Goal: Task Accomplishment & Management: Manage account settings

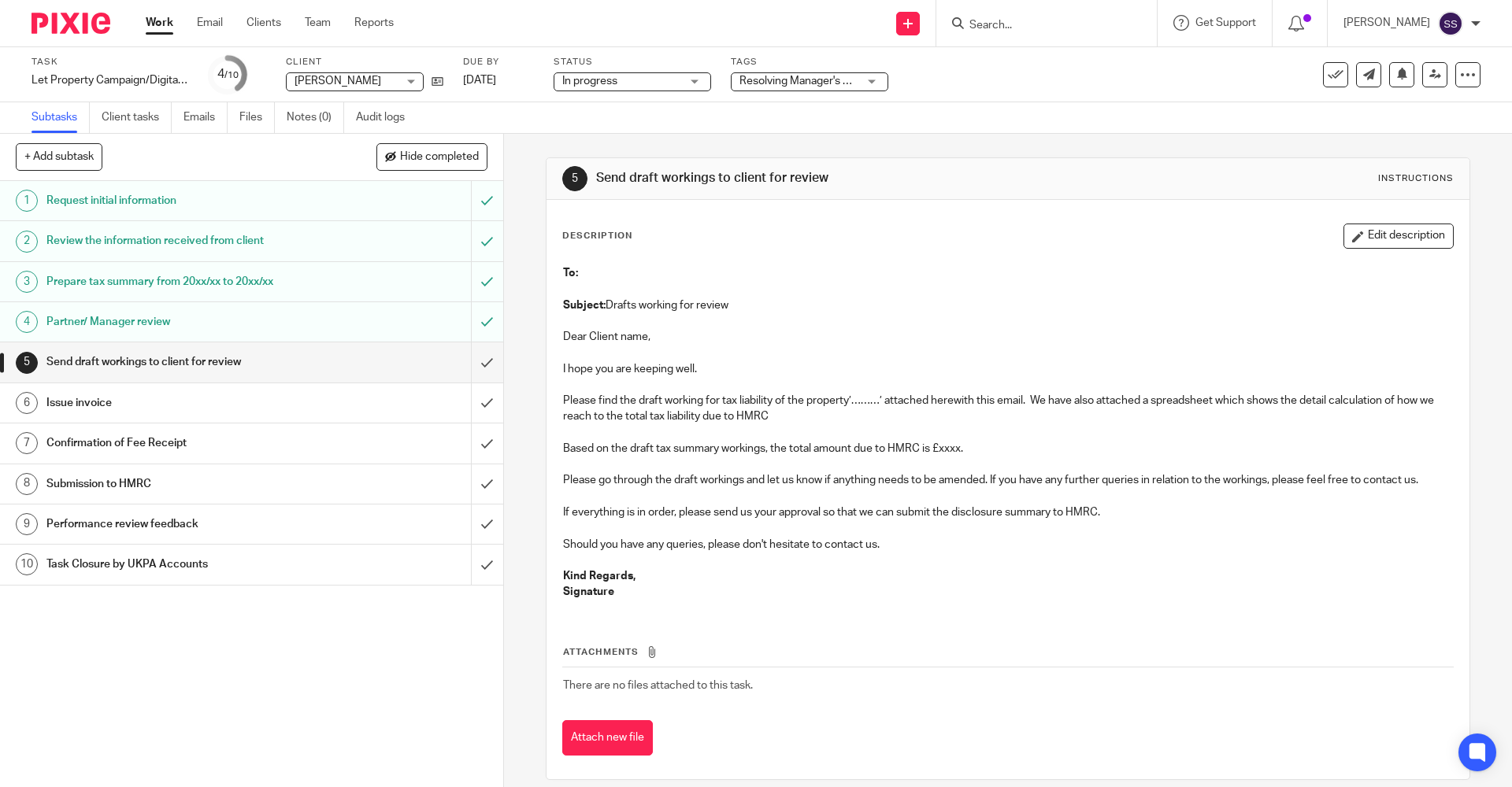
click at [1022, 24] on input "Search" at bounding box center [1039, 26] width 142 height 14
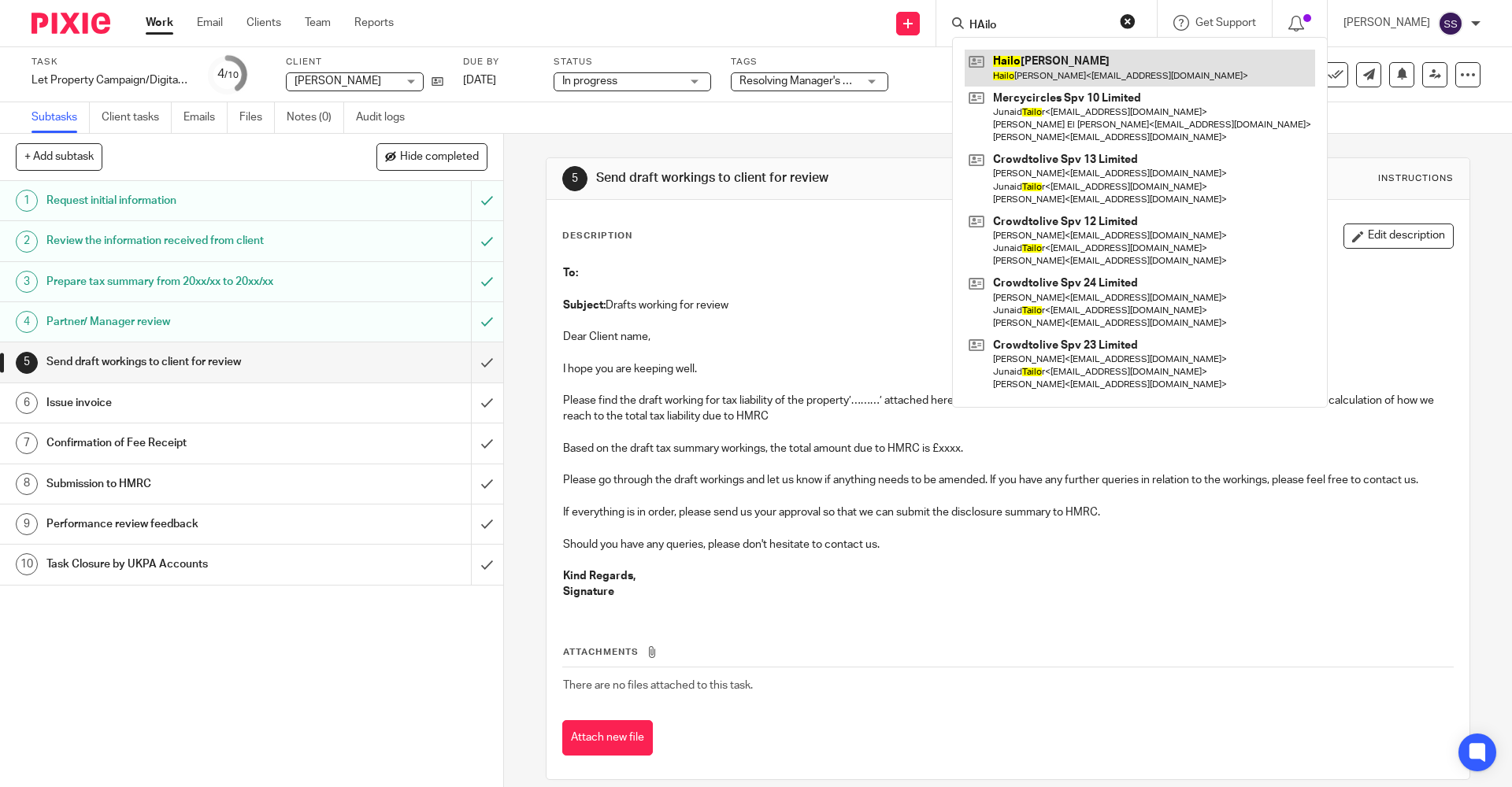
type input "HAilo"
click at [1031, 82] on link at bounding box center [1140, 68] width 351 height 37
click at [1035, 64] on link at bounding box center [1140, 68] width 351 height 37
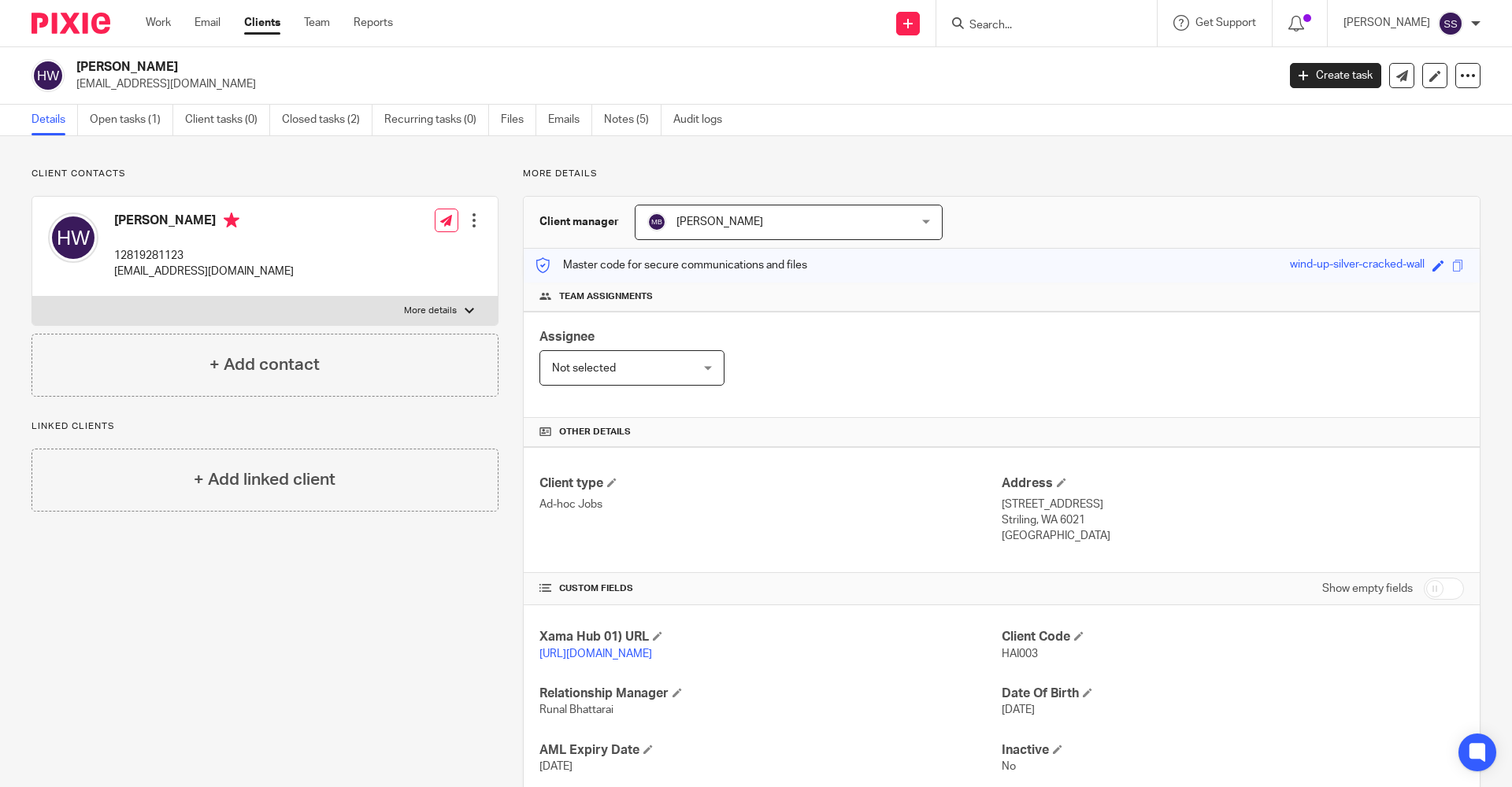
click at [112, 137] on div "Client contacts [PERSON_NAME] 12819281123 [EMAIL_ADDRESS][DOMAIN_NAME] Edit con…" at bounding box center [756, 512] width 1512 height 751
click at [116, 120] on link "Open tasks (1)" at bounding box center [132, 120] width 84 height 30
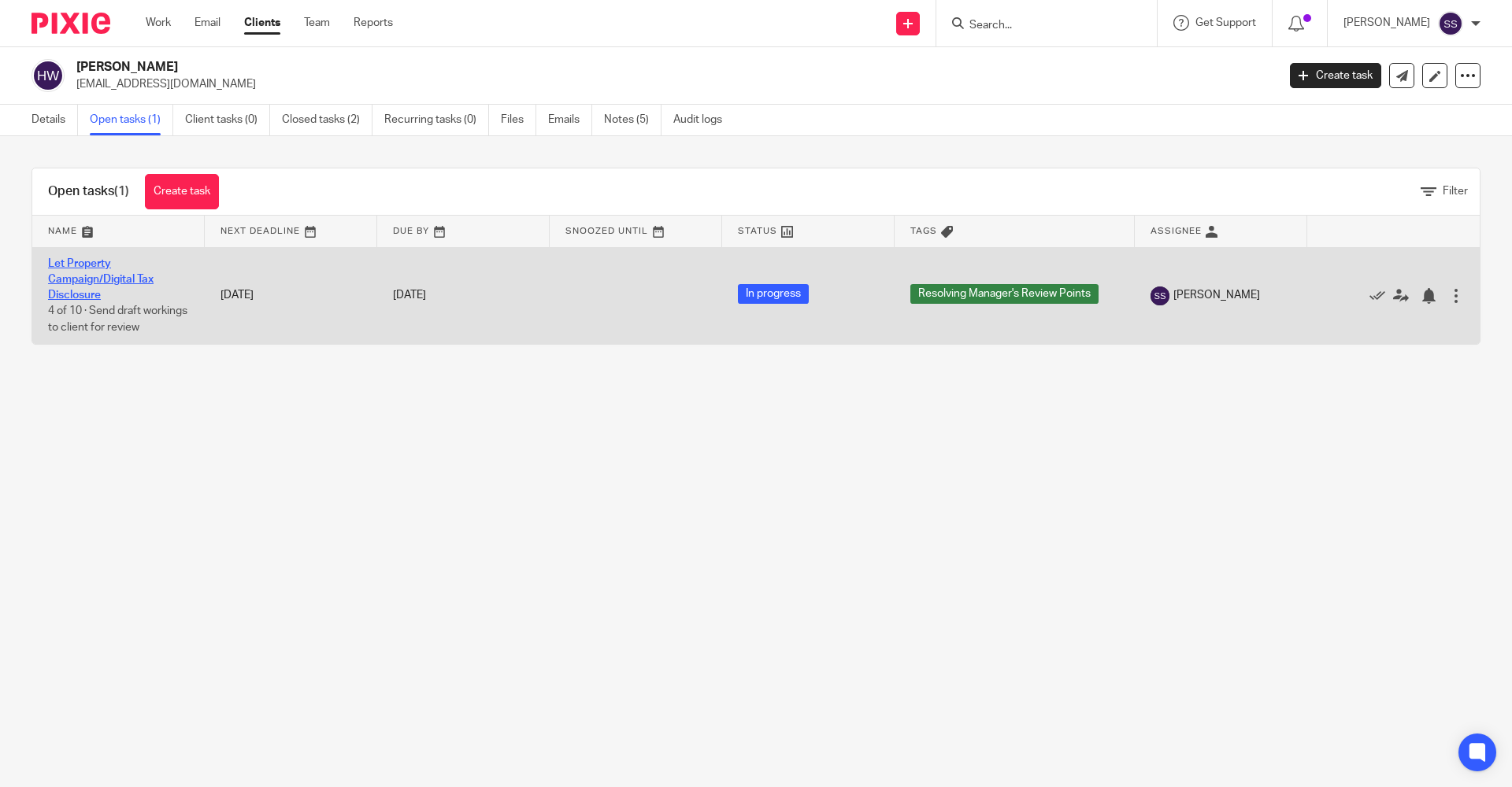
click at [88, 267] on link "Let Property Campaign/Digital Tax Disclosure" at bounding box center [101, 279] width 105 height 44
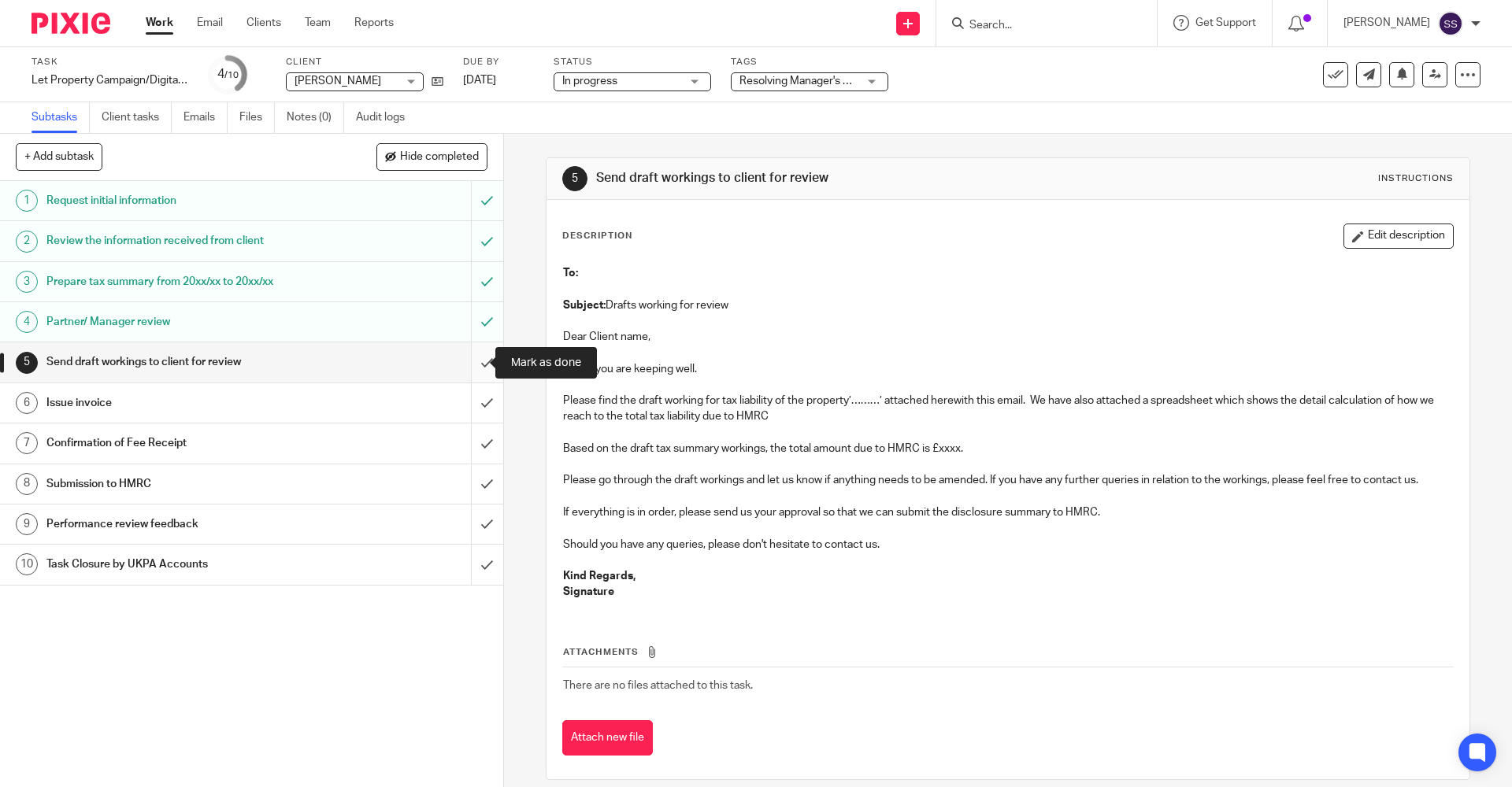
click at [468, 364] on input "submit" at bounding box center [252, 362] width 503 height 39
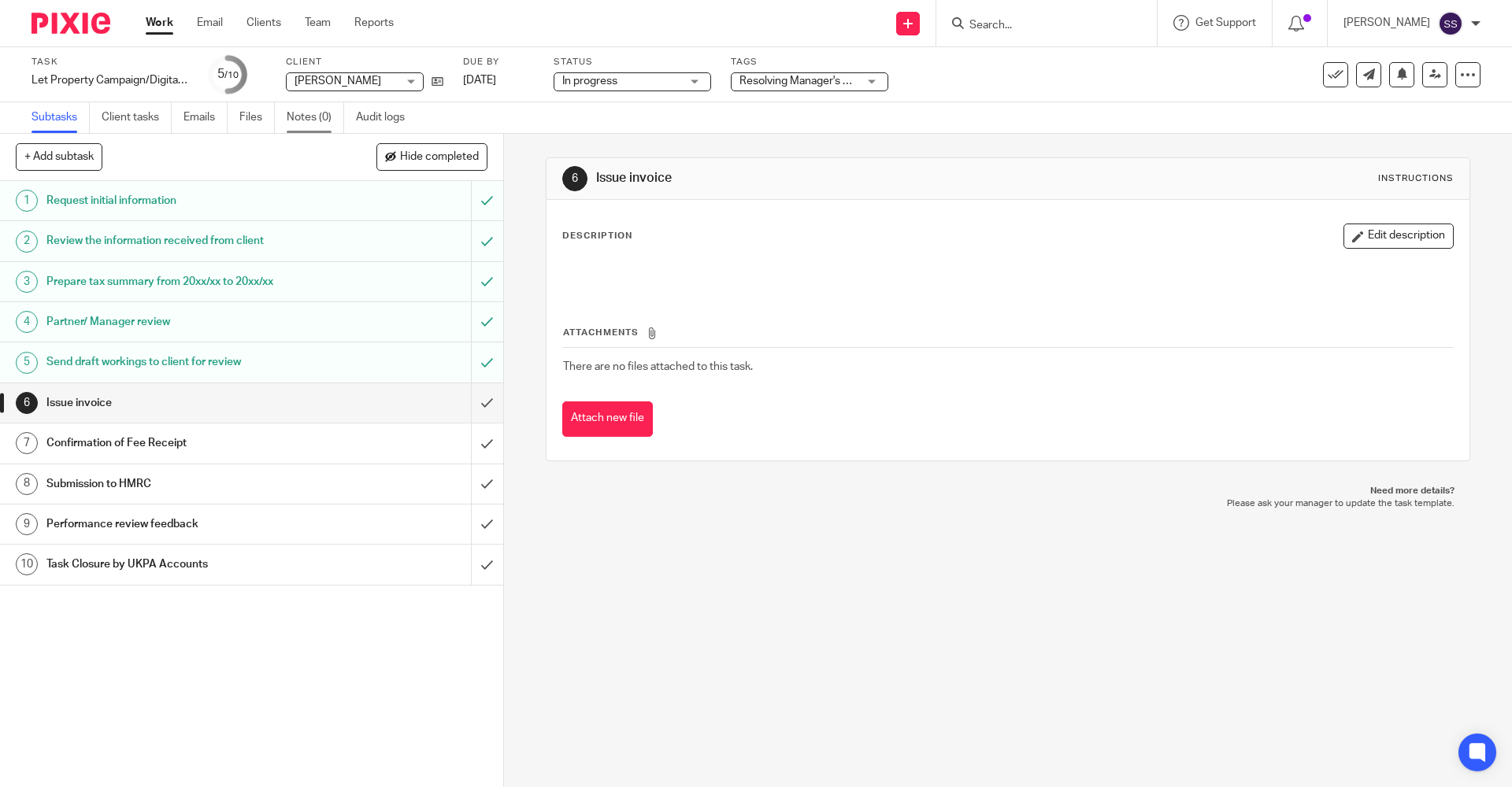
click at [301, 112] on link "Notes (0)" at bounding box center [315, 118] width 57 height 30
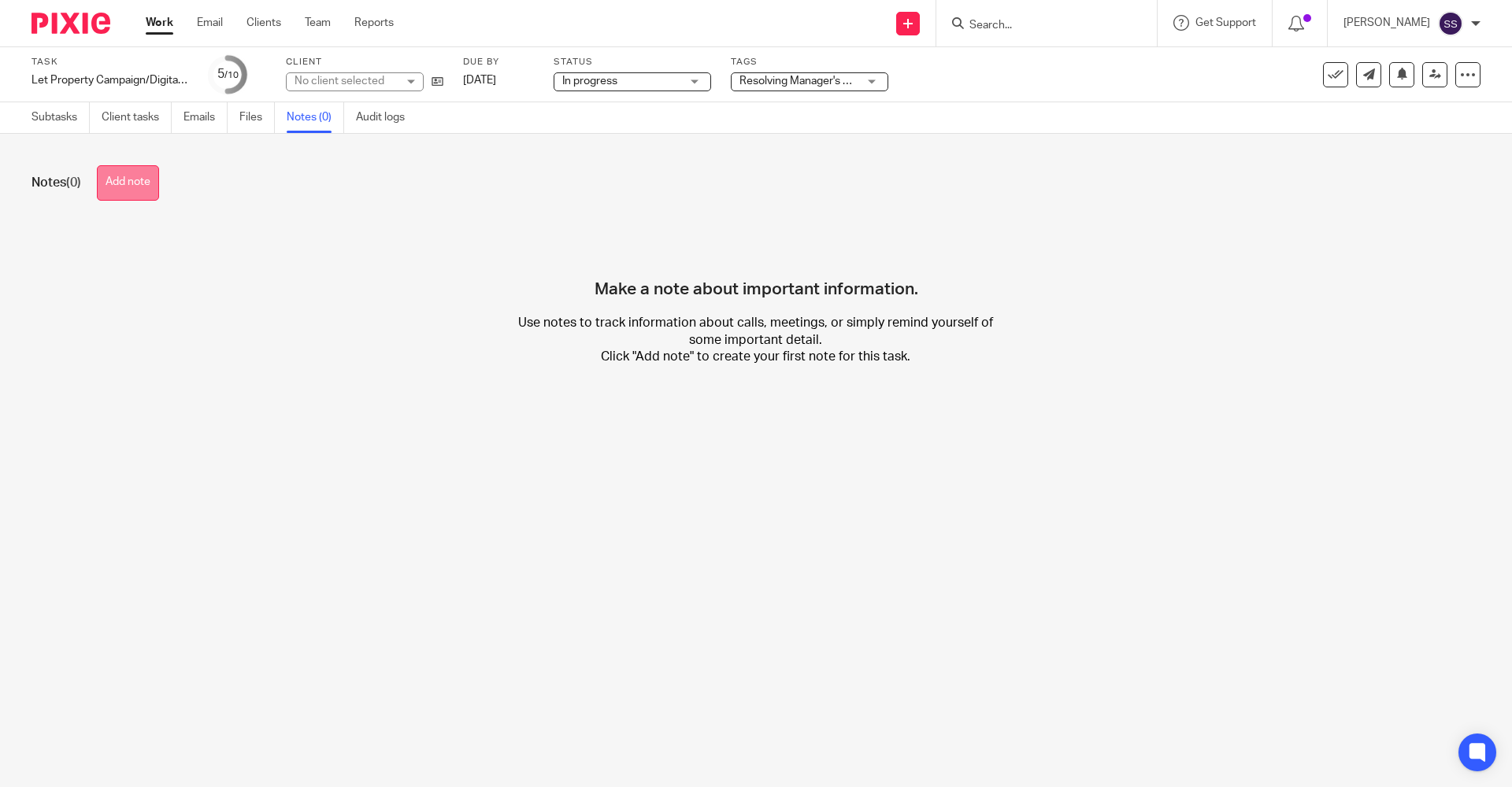
click at [130, 185] on button "Add note" at bounding box center [129, 183] width 62 height 36
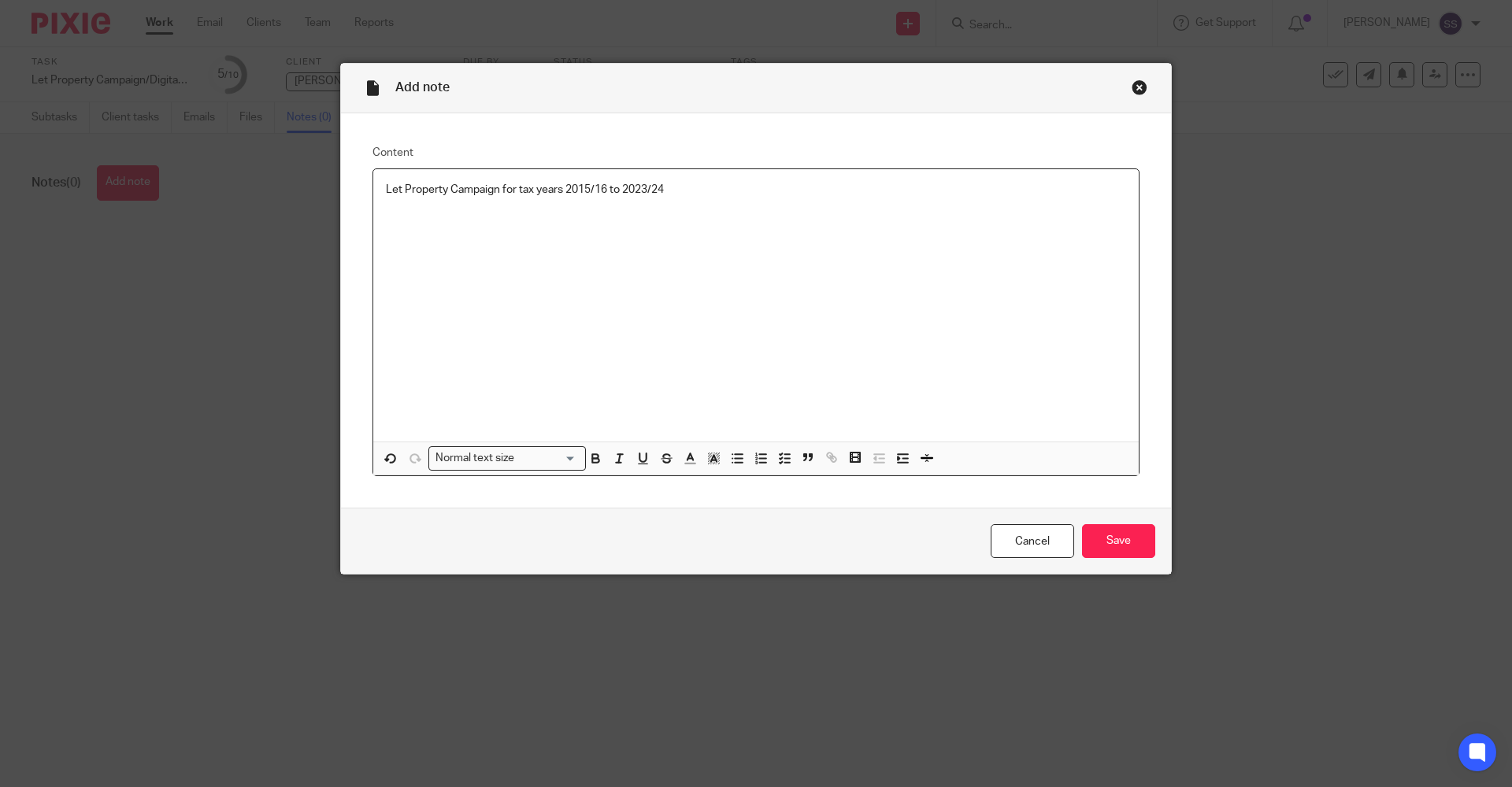
click at [374, 188] on div "Let Property Campaign for tax years 2015/16 to 2023/24" at bounding box center [756, 305] width 766 height 272
click at [719, 192] on p "Fee for Let Property Campaign for tax years 2015/16 to 2023/24" at bounding box center [755, 190] width 740 height 16
click at [536, 189] on p "Fee for Let Property Campaign for tax years 2015/16 to 2023/24=" at bounding box center [755, 190] width 740 height 16
click at [869, 188] on p "Fee for Let Property Campaign for non-resident individual for tax years 2015/16…" at bounding box center [755, 190] width 740 height 16
click at [1123, 548] on input "Save" at bounding box center [1118, 542] width 73 height 34
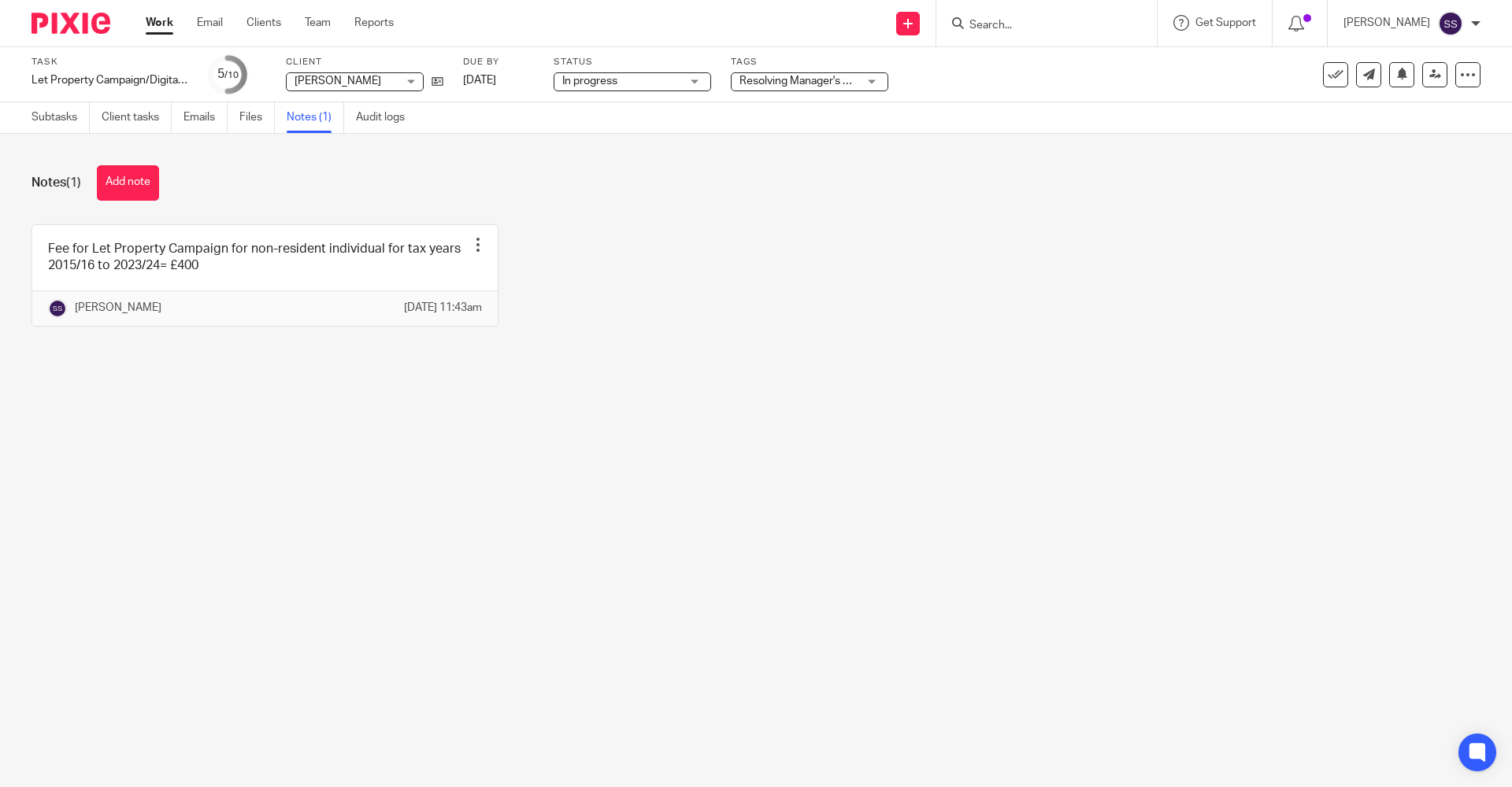
click at [824, 83] on span "Resolving Manager's Review Points" at bounding box center [826, 81] width 172 height 11
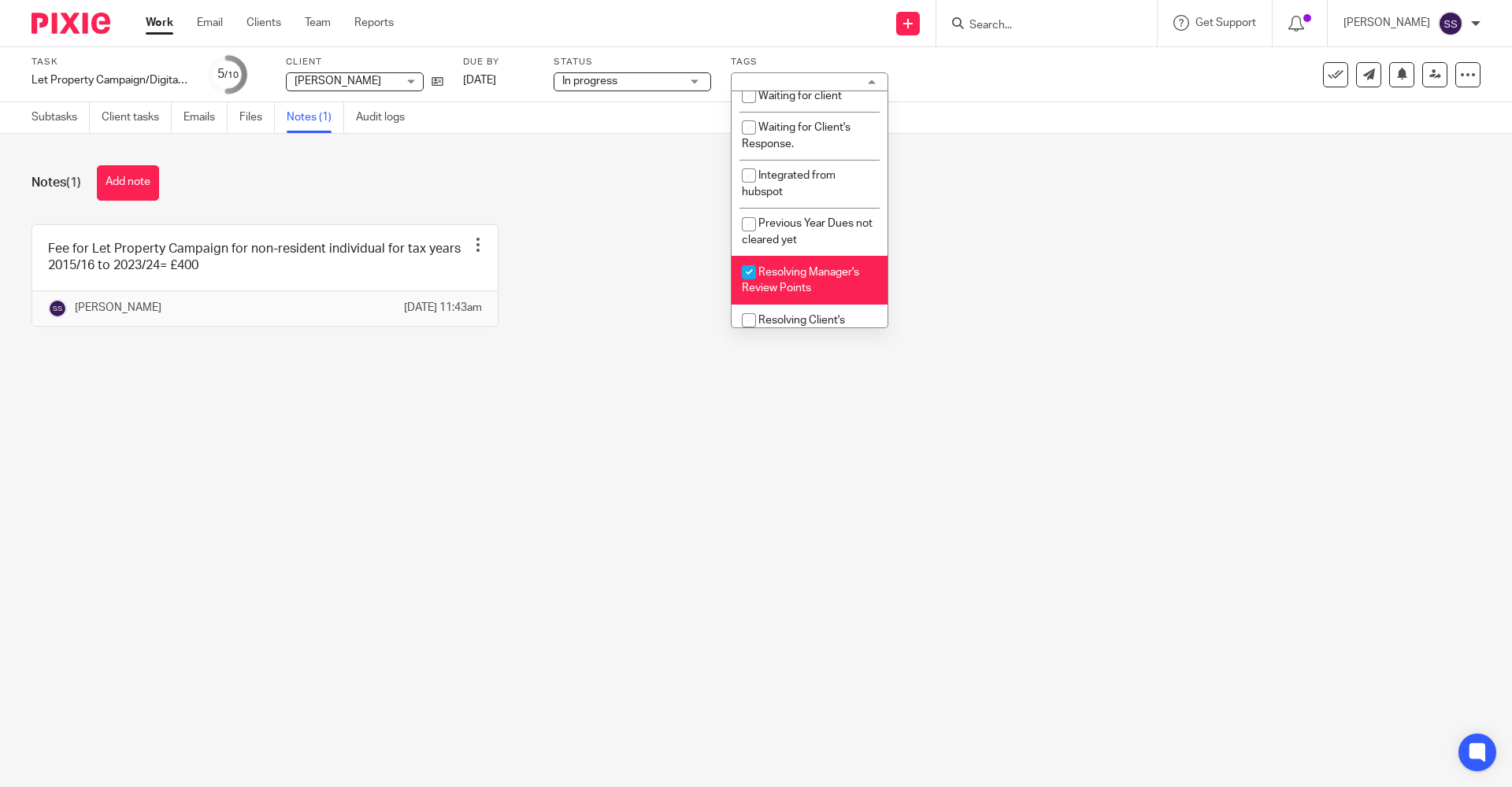
click at [793, 286] on span "Resolving Manager's Review Points" at bounding box center [800, 280] width 117 height 28
checkbox input "false"
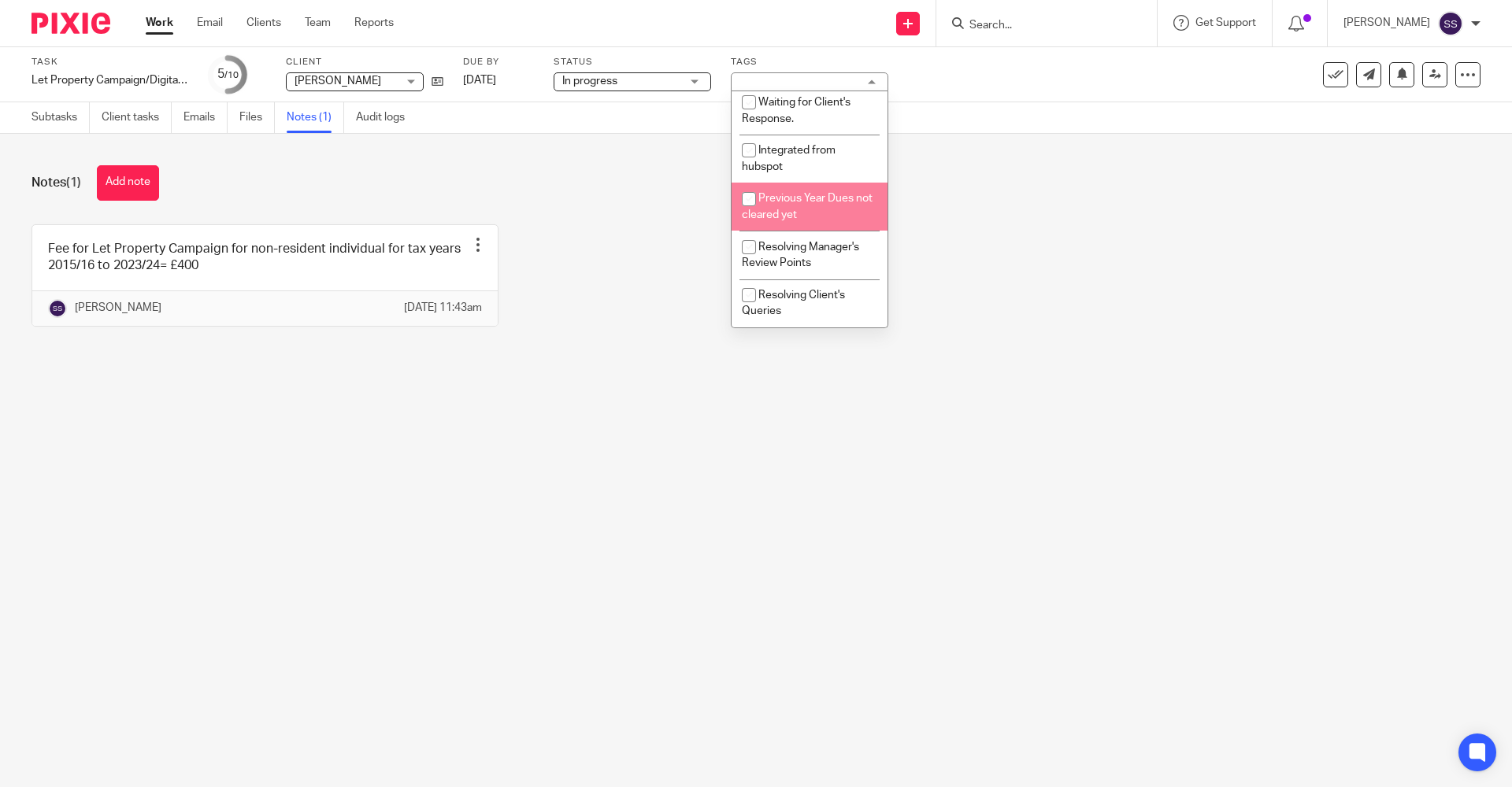
scroll to position [183, 0]
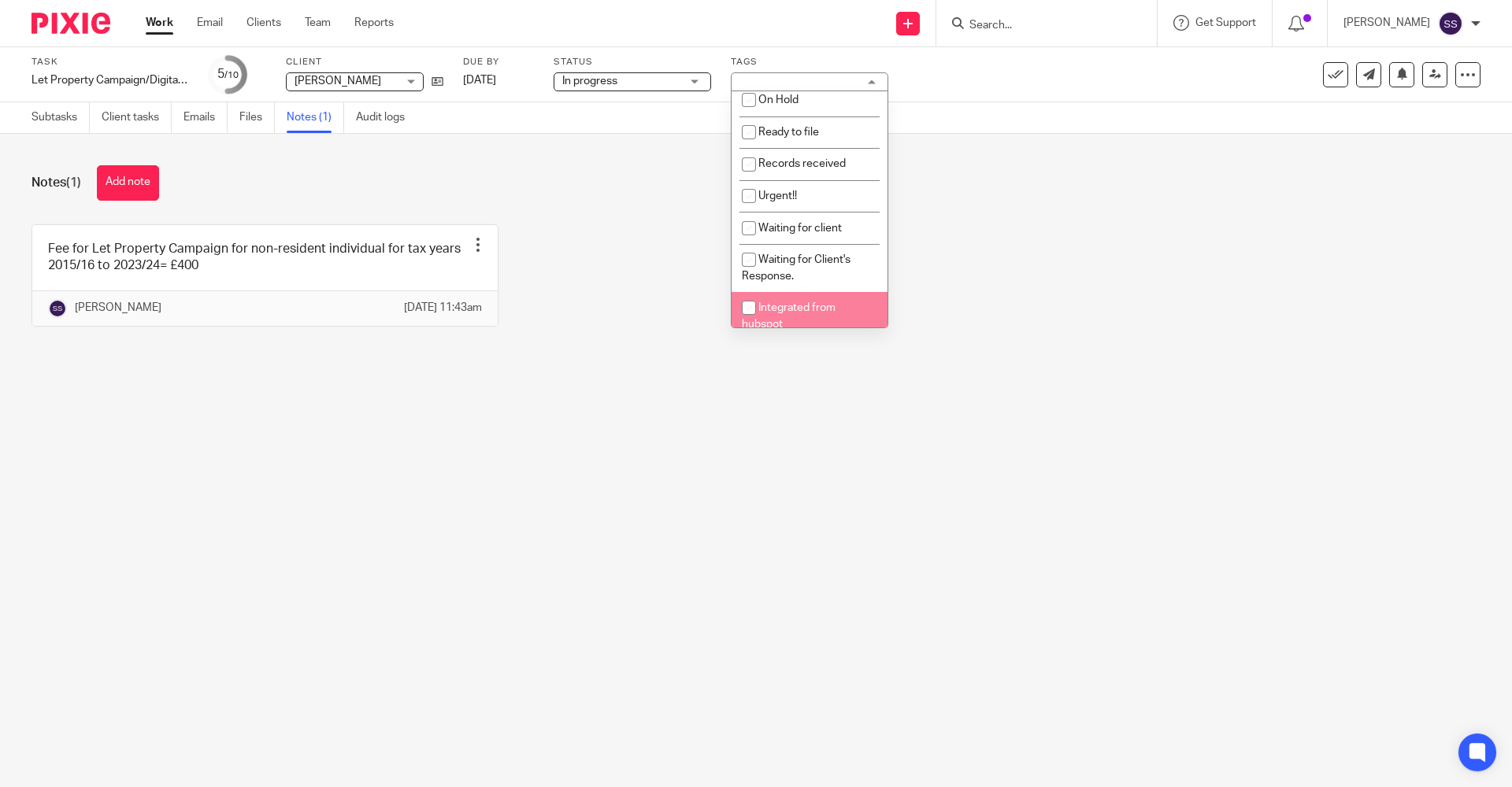
click at [1126, 274] on div "Fee for Let Property Campaign for non-resident individual for tax years 2015/16…" at bounding box center [744, 286] width 1474 height 126
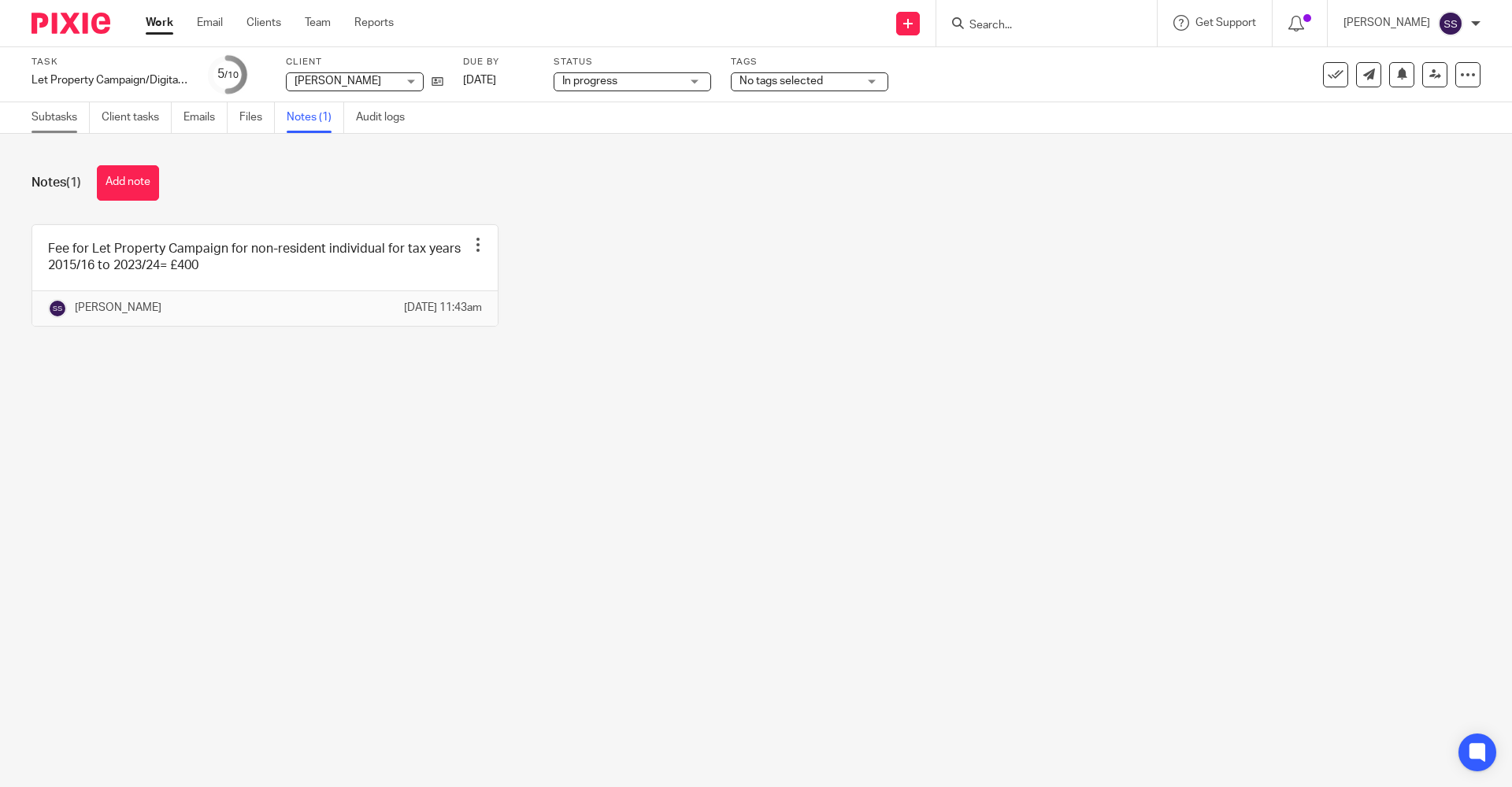
click at [40, 122] on link "Subtasks" at bounding box center [60, 118] width 58 height 30
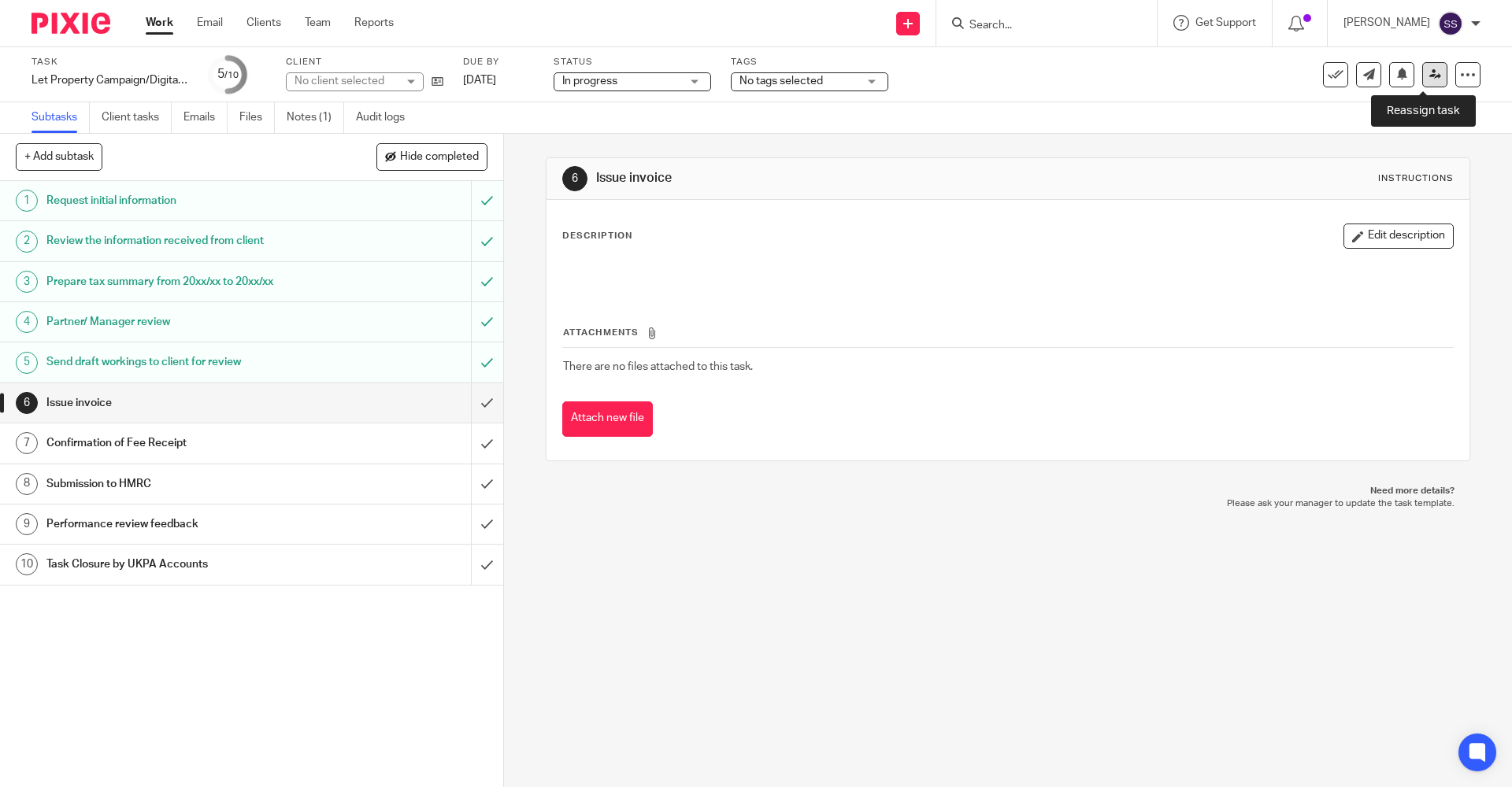
click at [1423, 70] on link at bounding box center [1435, 75] width 25 height 25
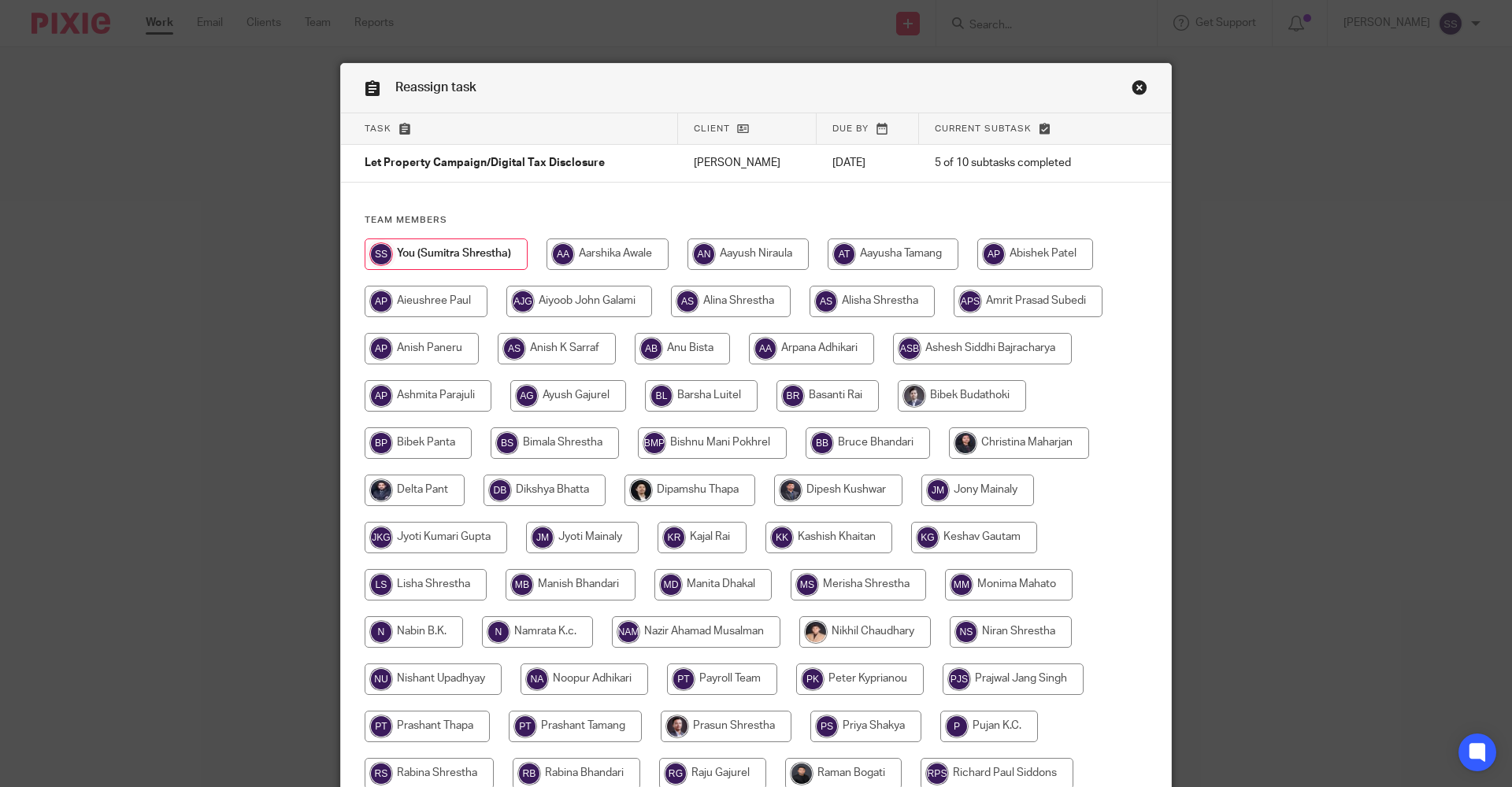
scroll to position [315, 0]
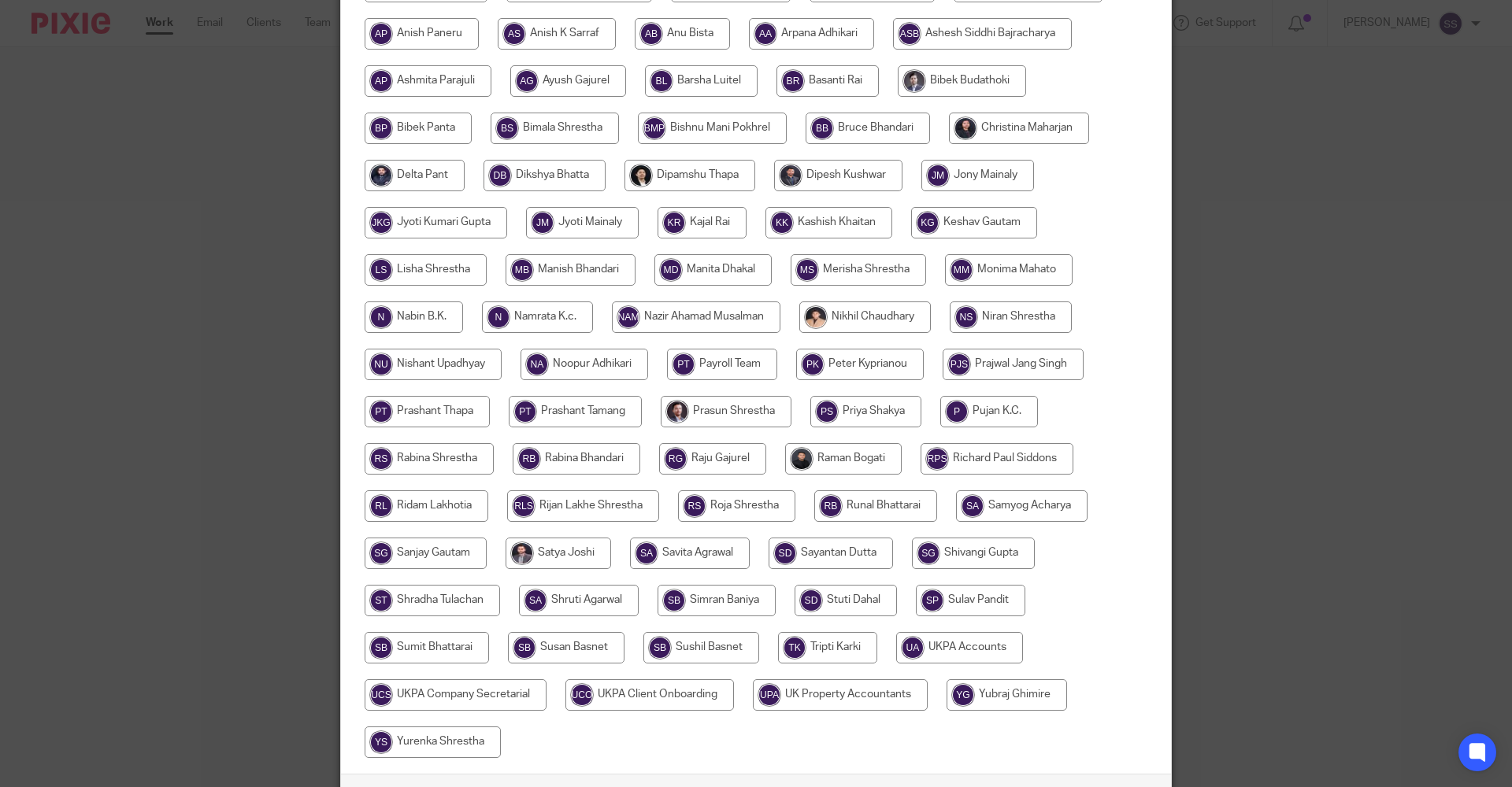
click at [955, 646] on input "radio" at bounding box center [960, 648] width 127 height 31
radio input "true"
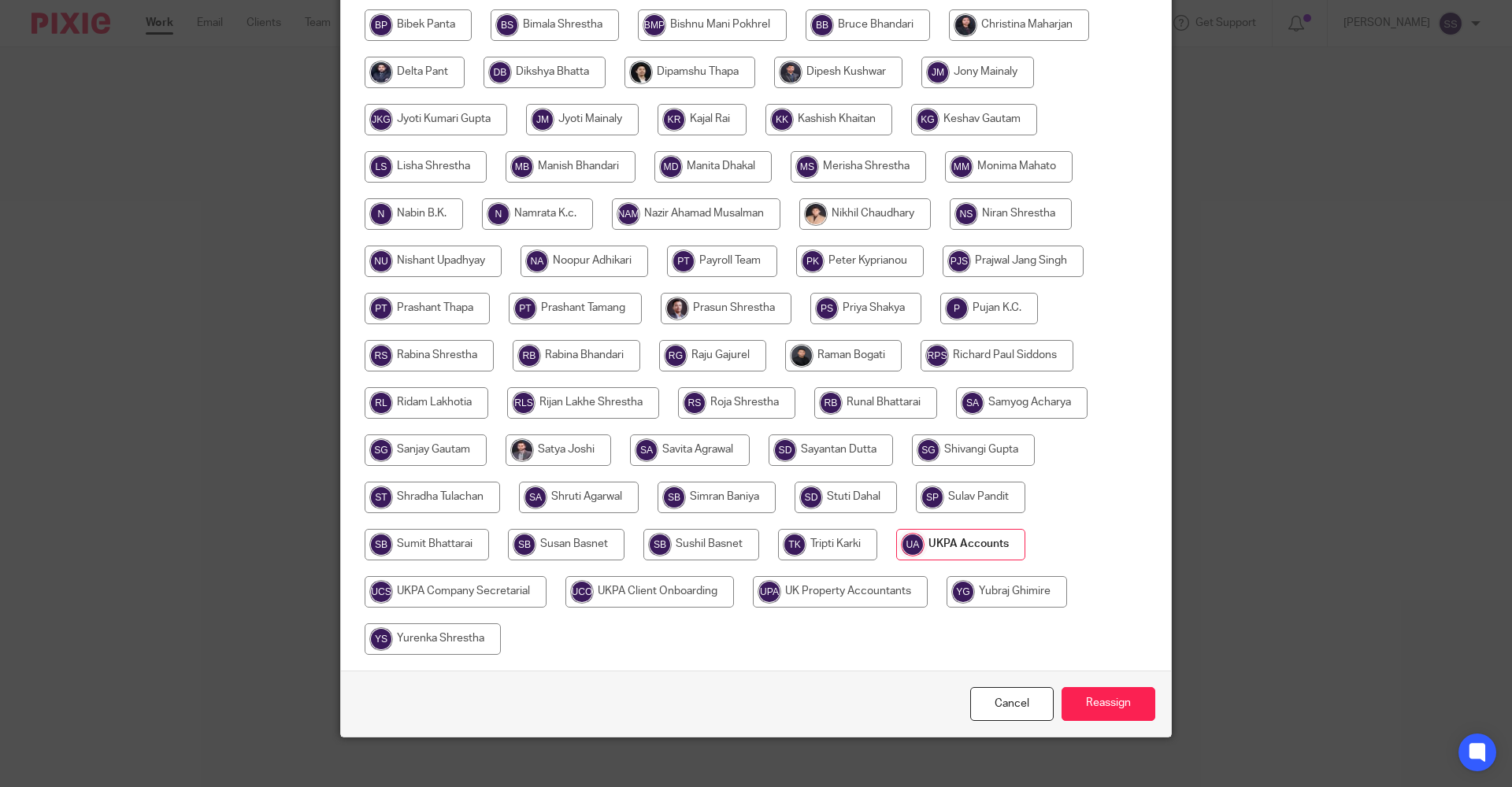
scroll to position [432, 0]
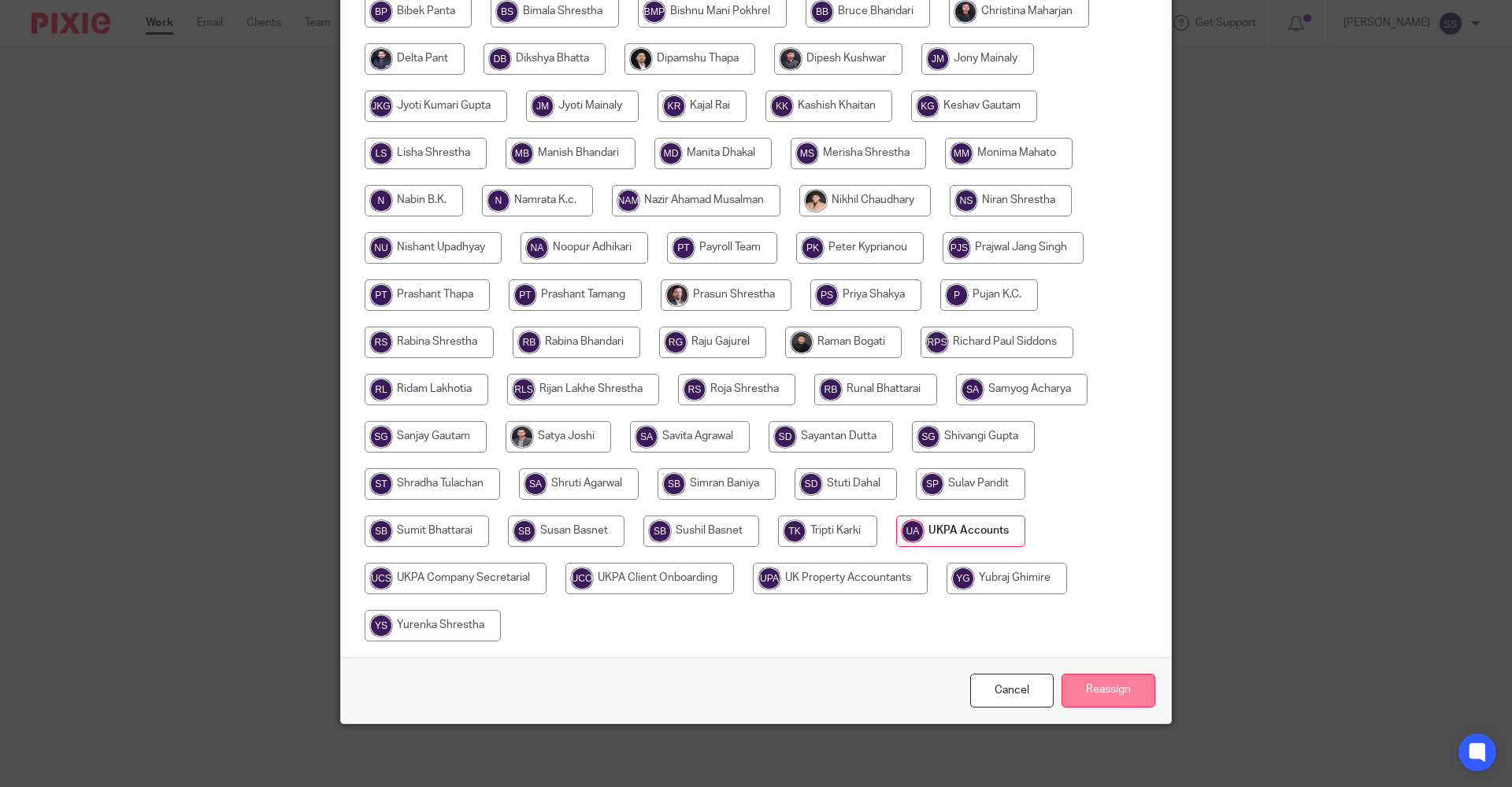
click at [1080, 690] on input "Reassign" at bounding box center [1109, 691] width 94 height 34
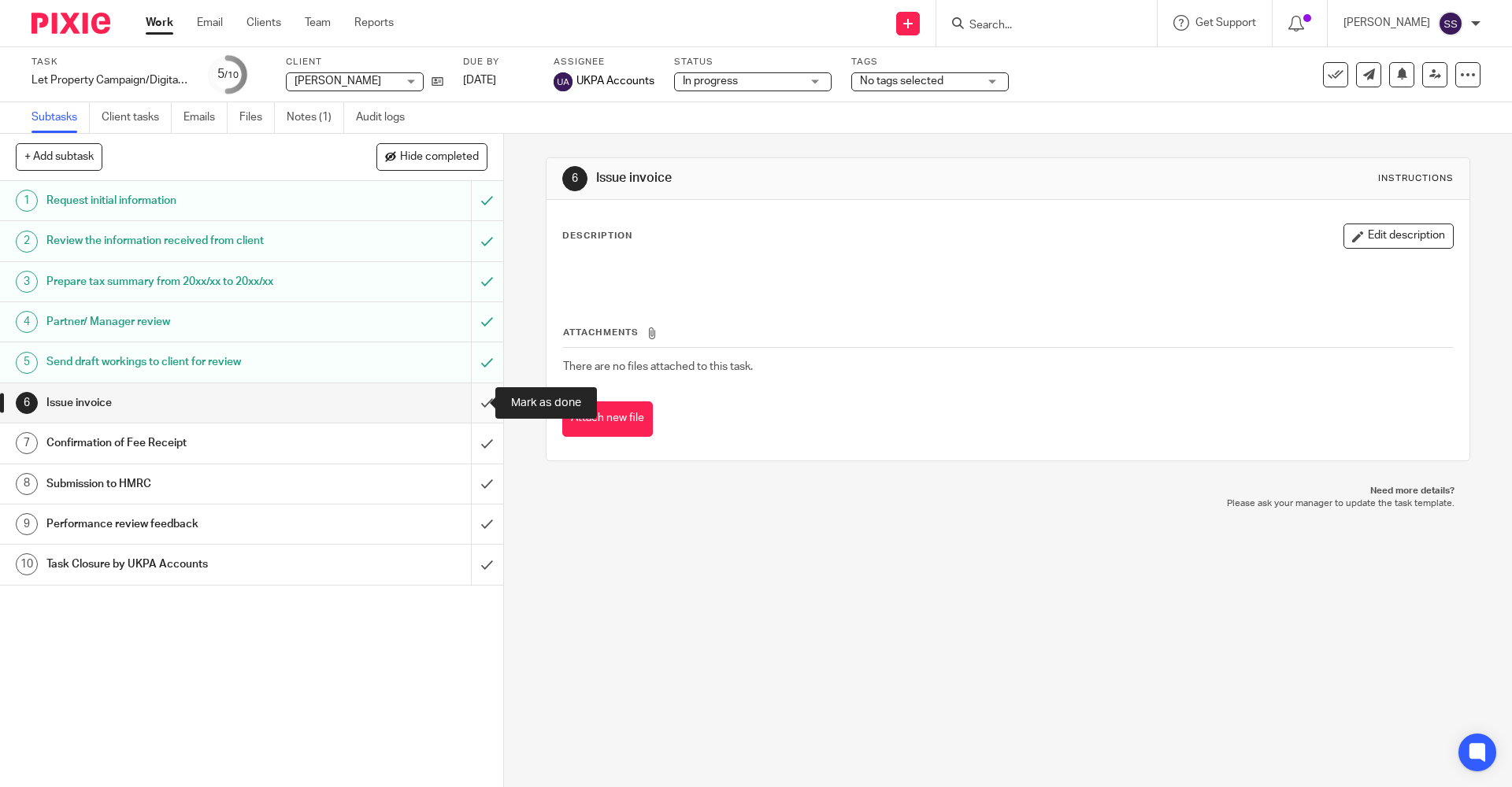
click at [477, 402] on input "submit" at bounding box center [252, 403] width 503 height 39
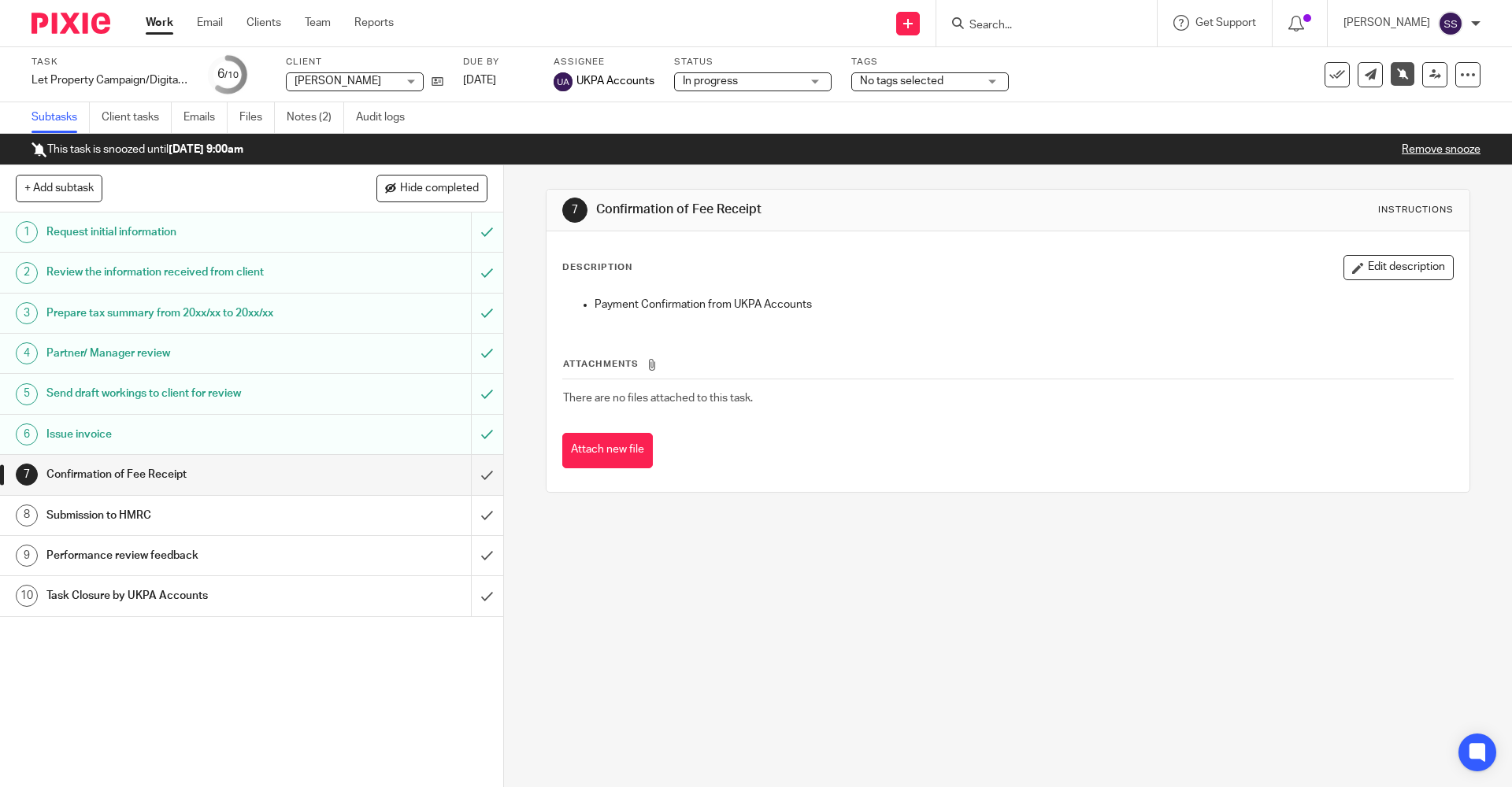
click at [1018, 19] on input "Search" at bounding box center [1039, 26] width 142 height 14
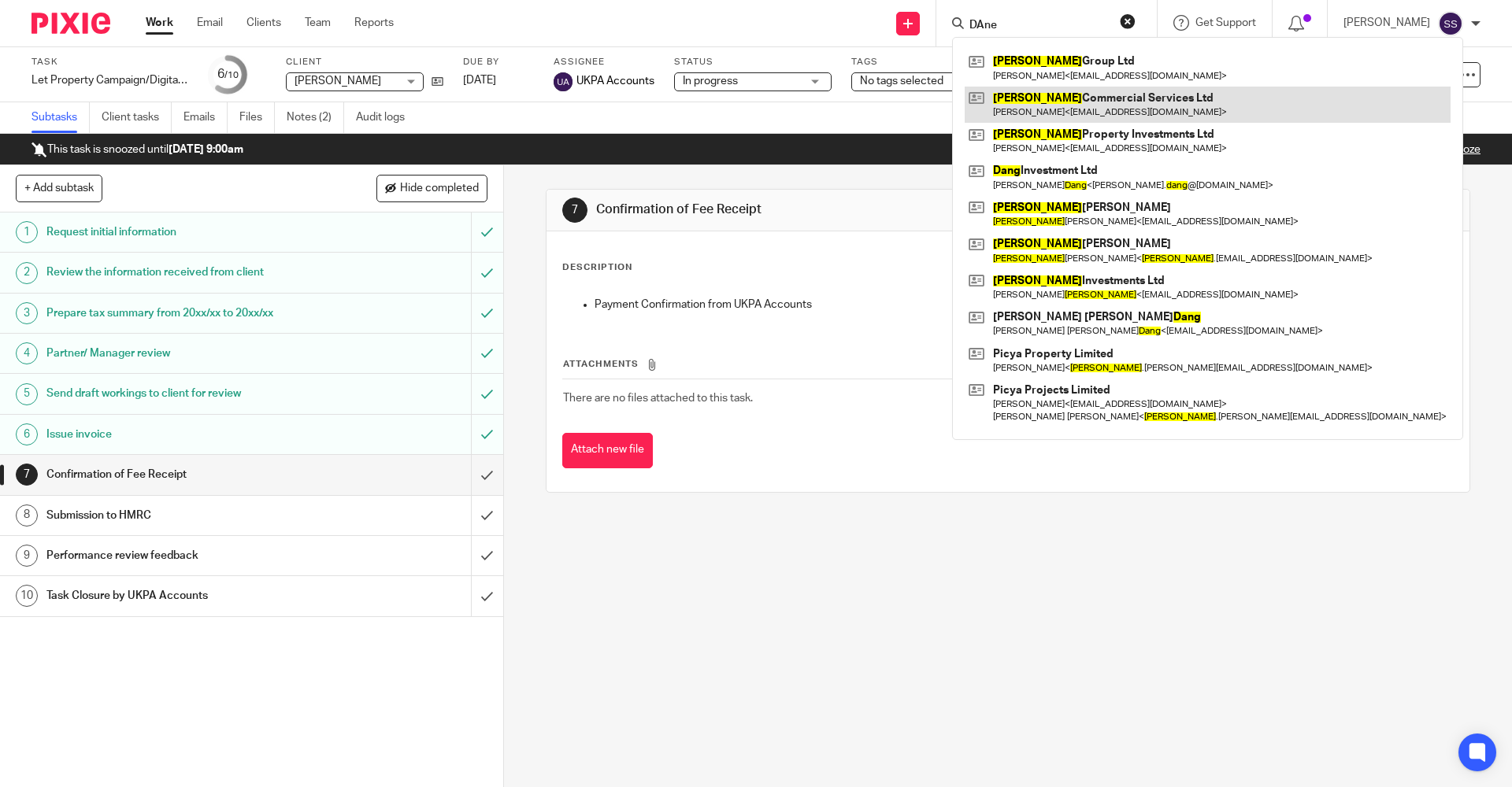
type input "DAne"
click at [1132, 98] on link at bounding box center [1208, 104] width 486 height 37
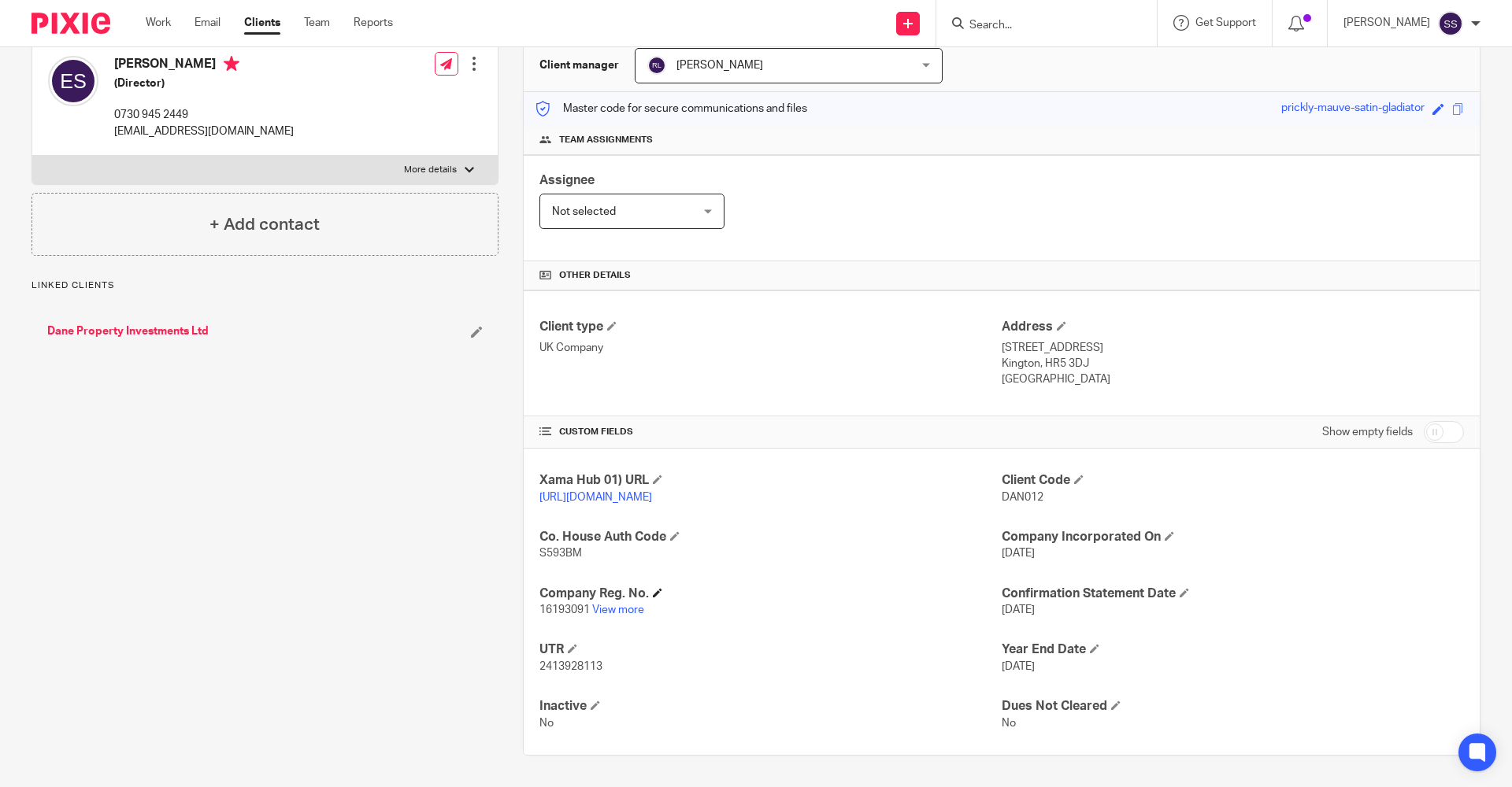
scroll to position [172, 0]
click at [604, 613] on link "View more" at bounding box center [619, 610] width 52 height 11
click at [148, 15] on link "Work" at bounding box center [158, 23] width 25 height 16
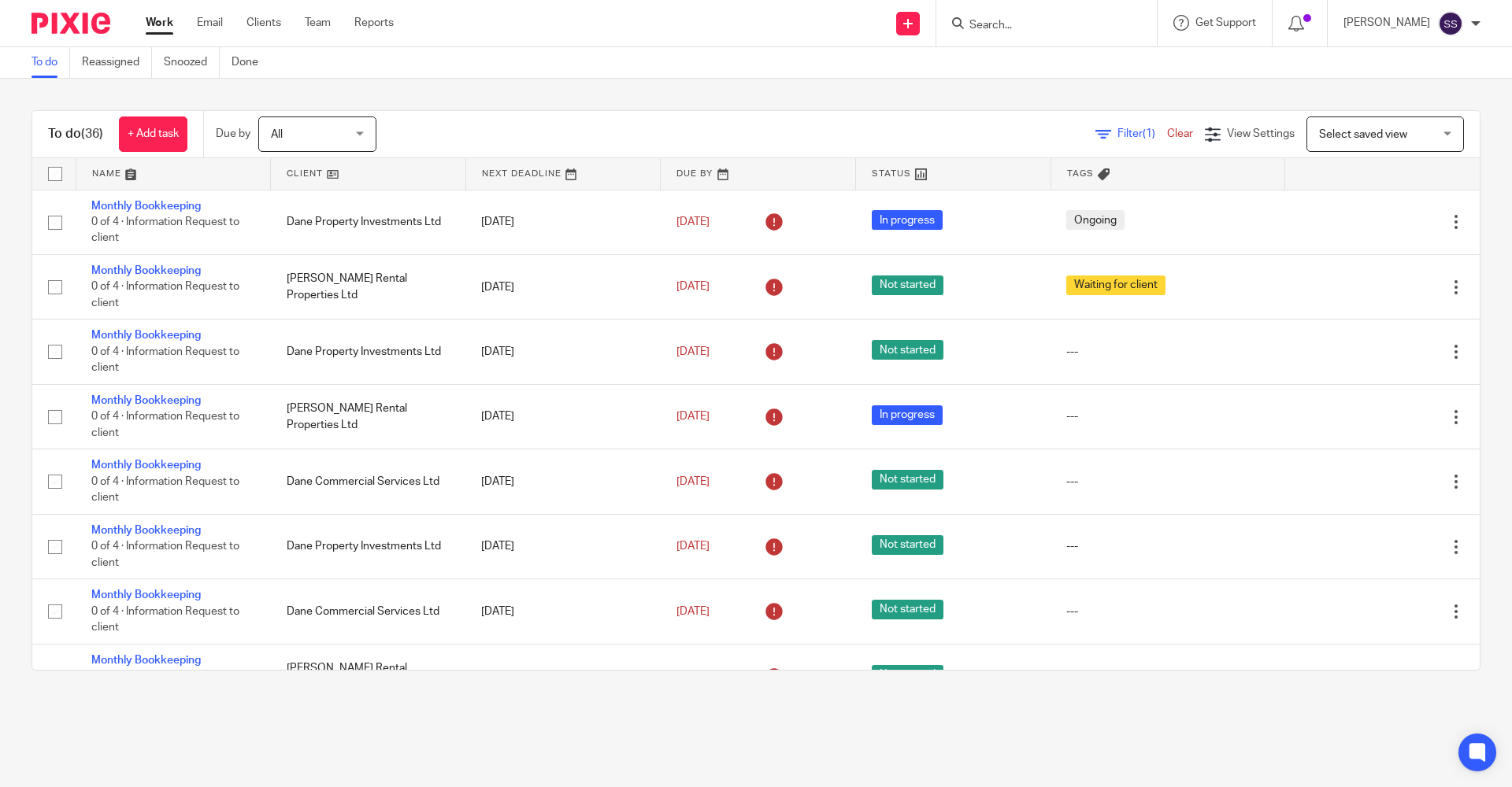
click at [1011, 29] on input "Search" at bounding box center [1039, 26] width 142 height 14
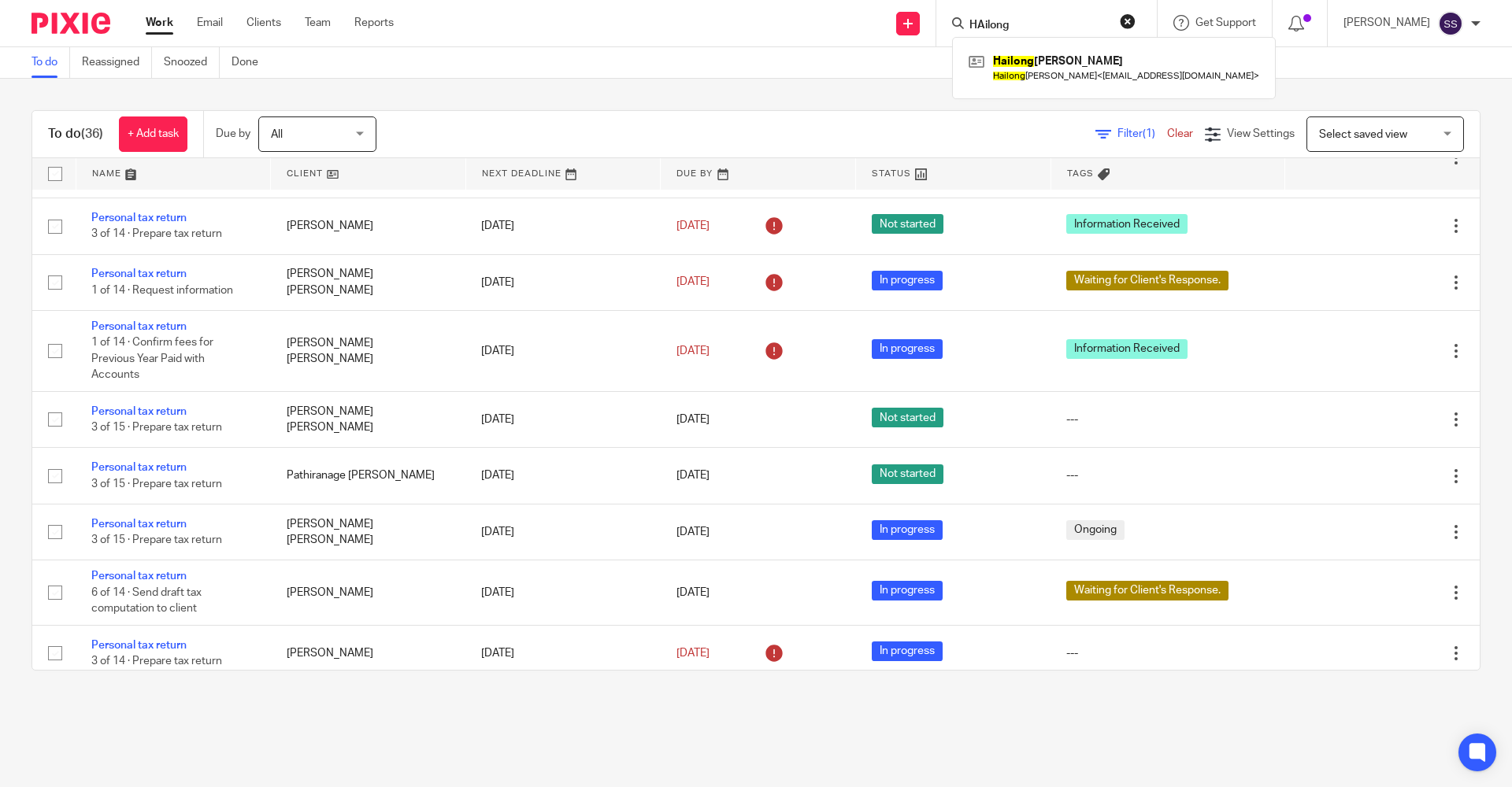
scroll to position [1781, 0]
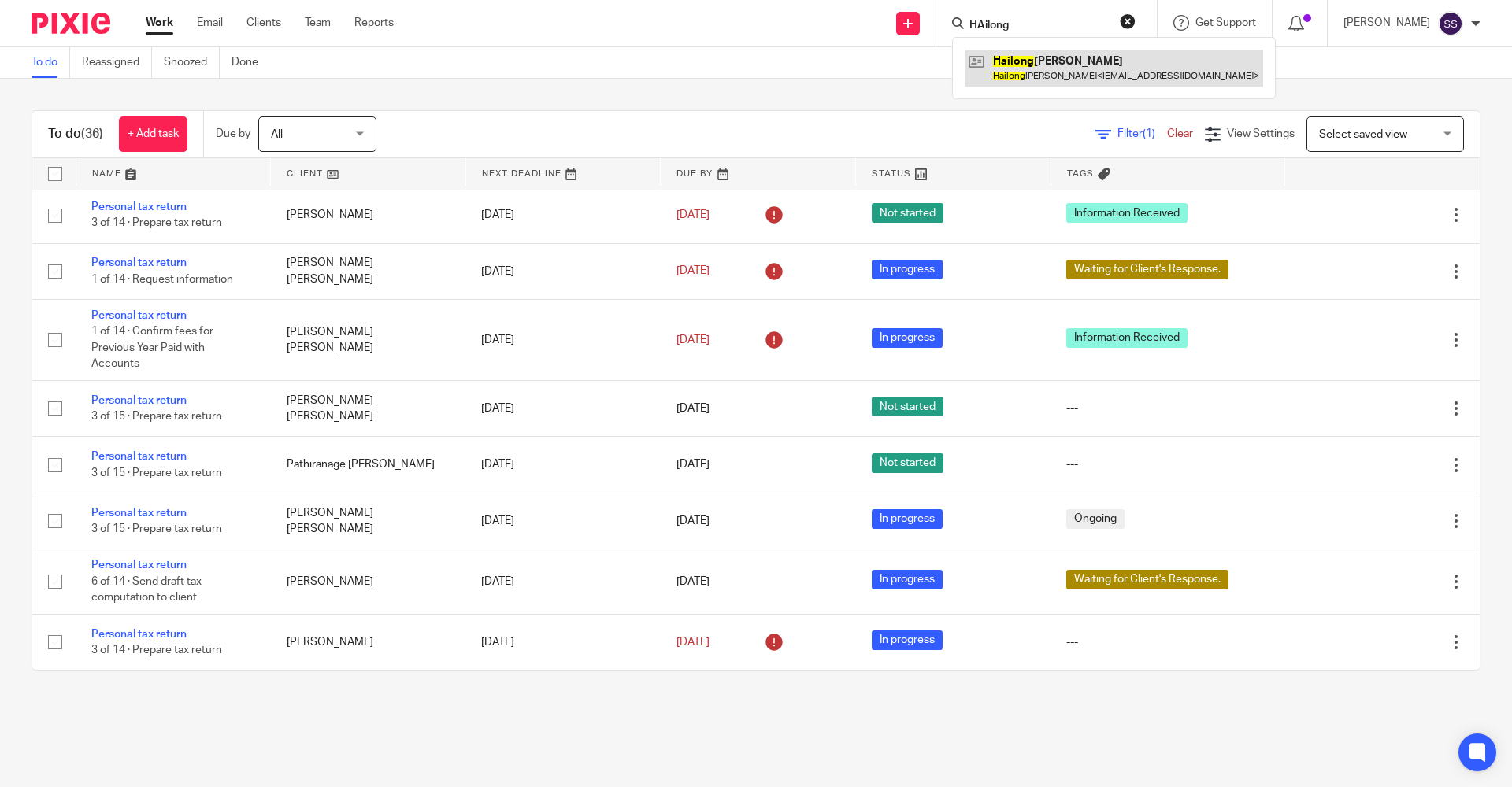
type input "HAilong"
click at [1027, 84] on link at bounding box center [1114, 68] width 298 height 37
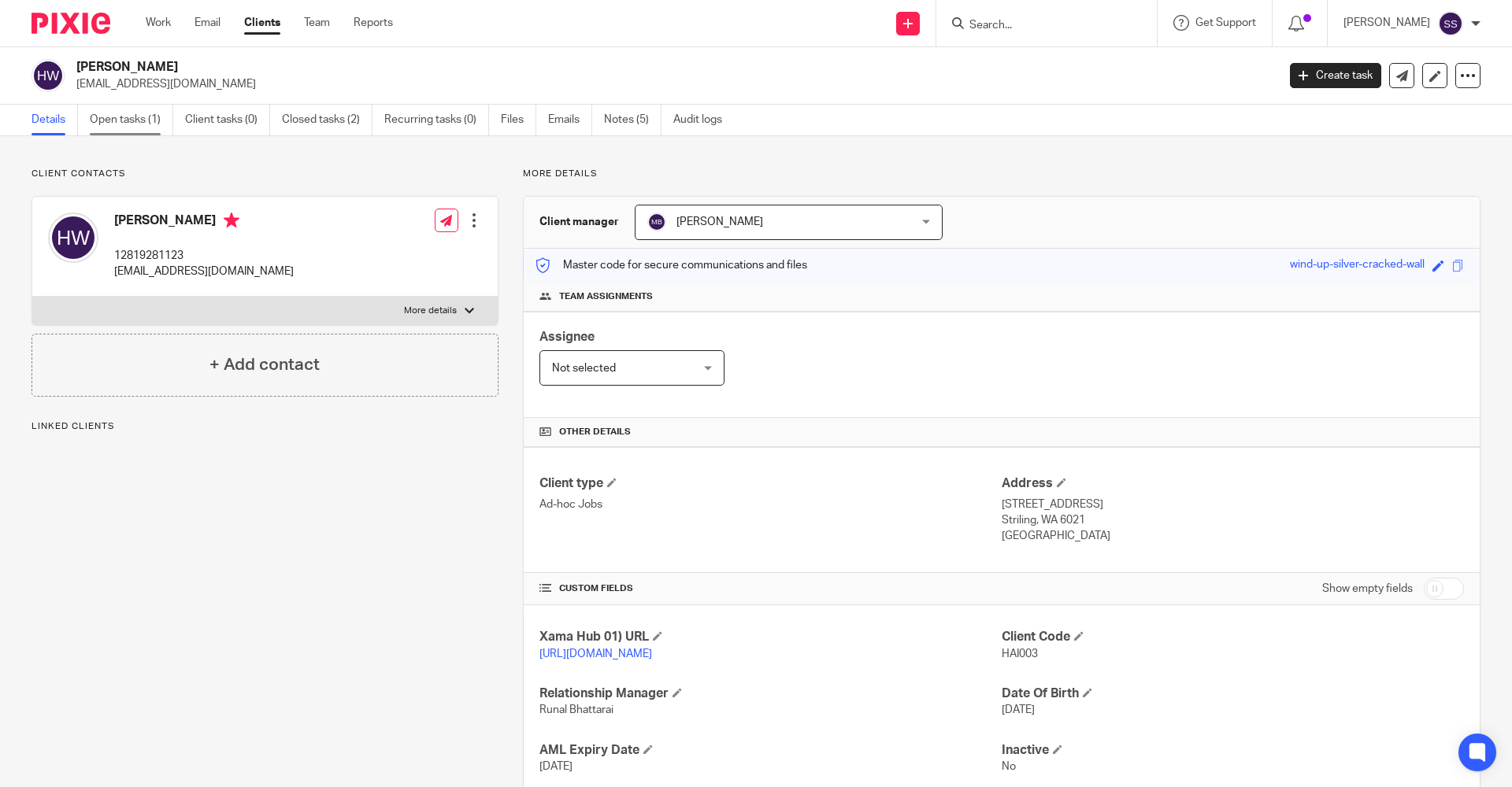
click at [139, 113] on link "Open tasks (1)" at bounding box center [132, 120] width 84 height 30
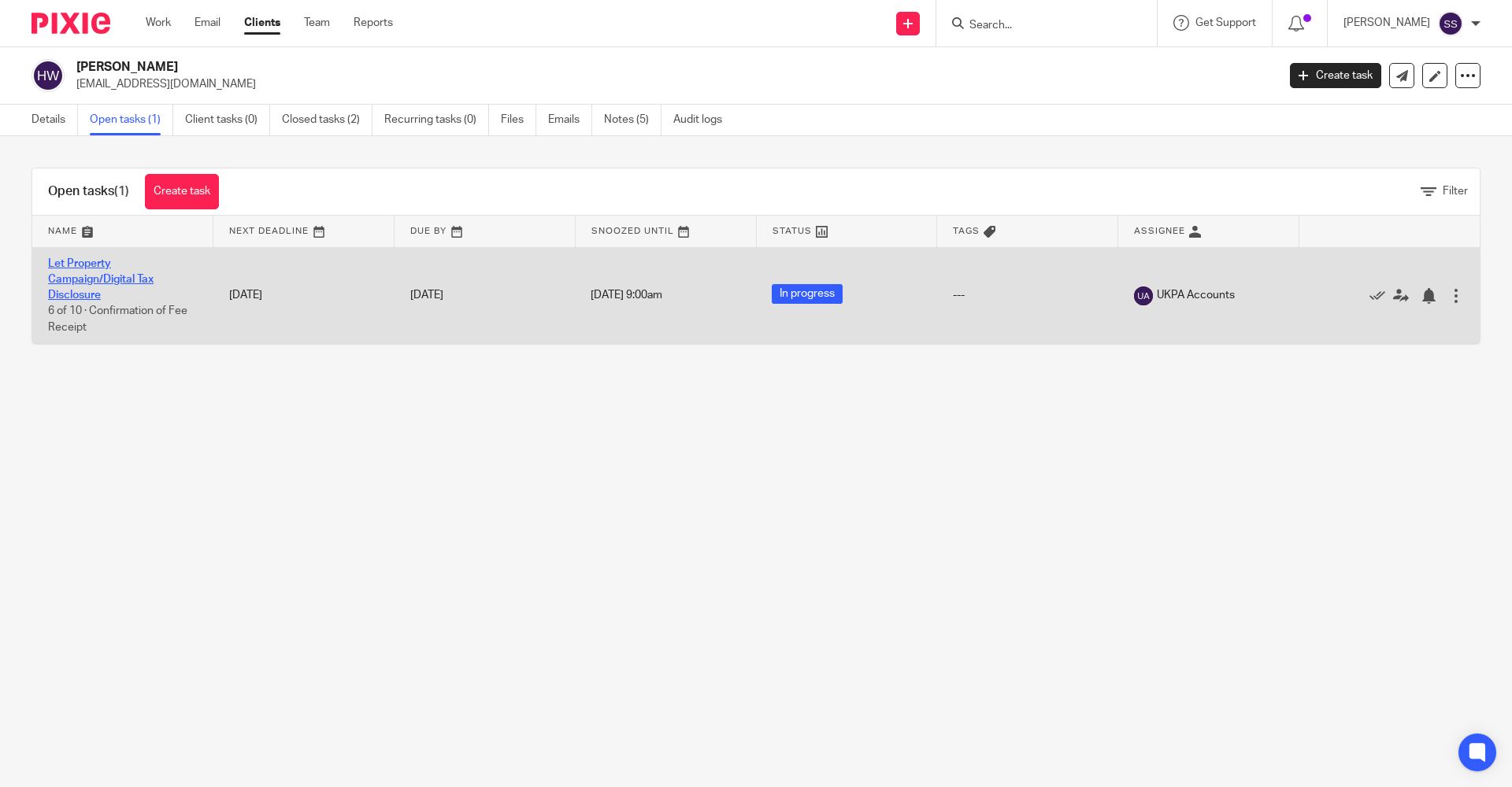
click at [100, 267] on link "Let Property Campaign/Digital Tax Disclosure" at bounding box center [101, 279] width 105 height 44
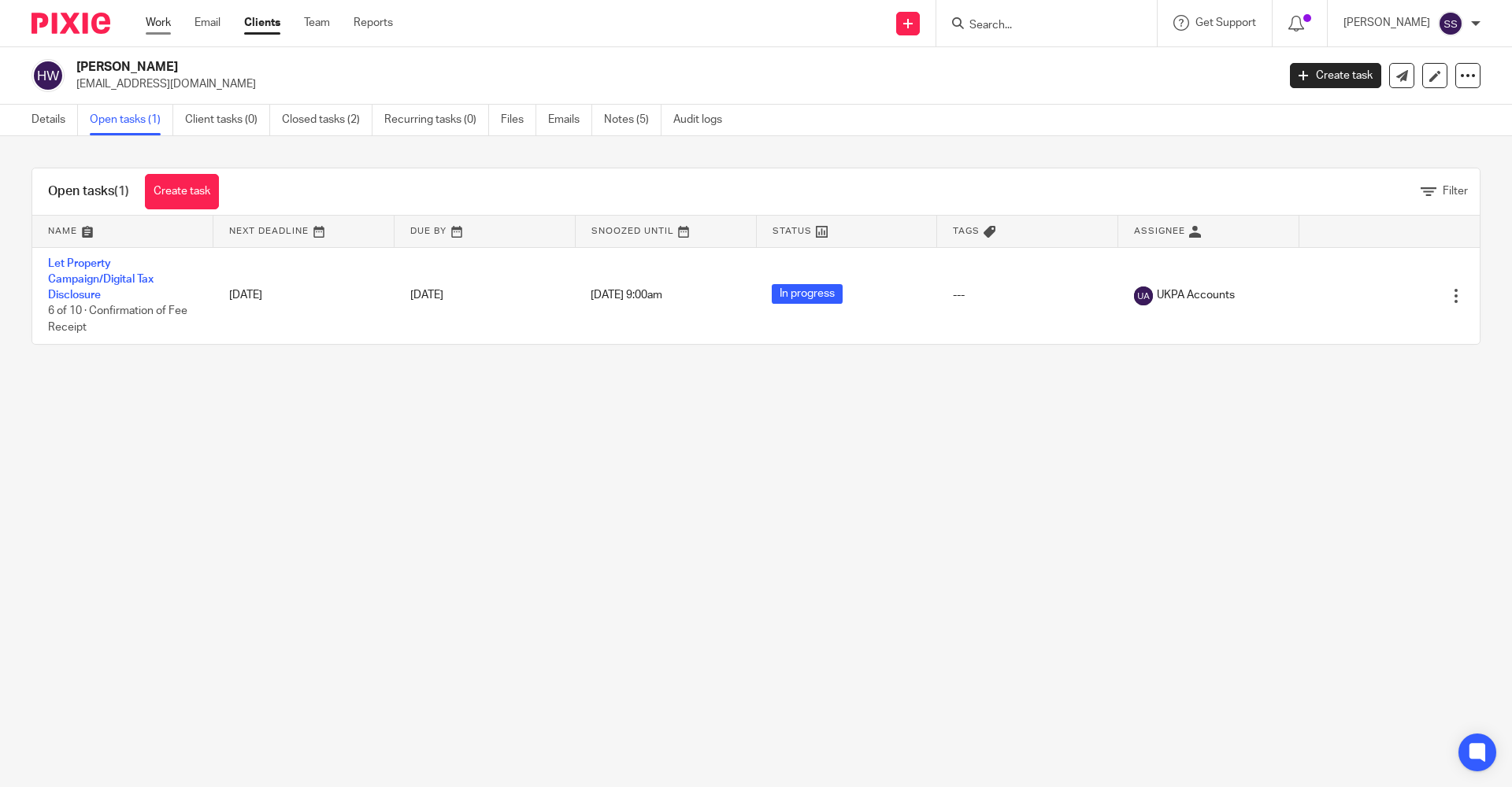
click at [157, 29] on link "Work" at bounding box center [158, 23] width 25 height 16
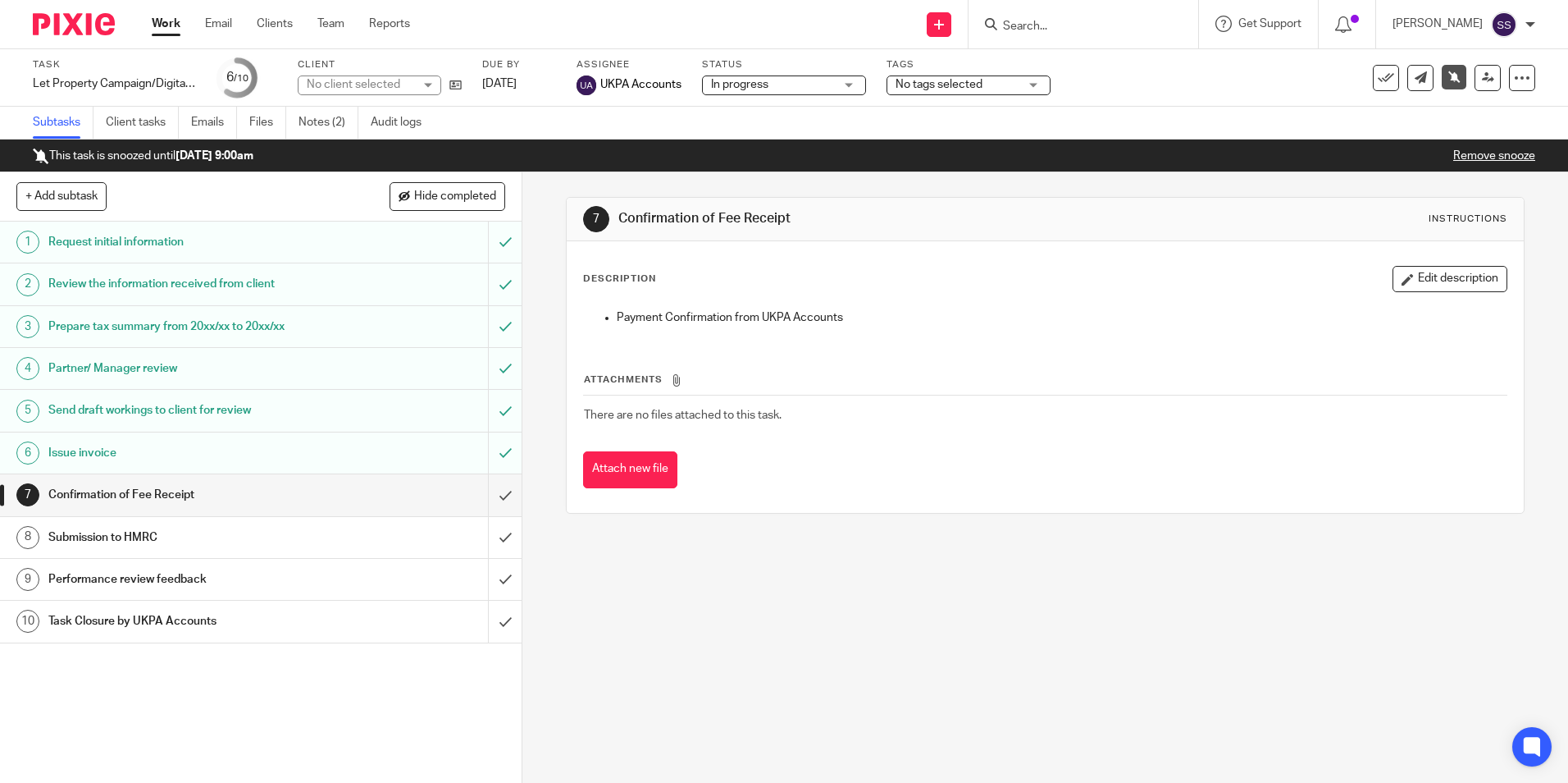
click at [152, 540] on h1 "Submission to HMRC" at bounding box center [190, 537] width 283 height 24
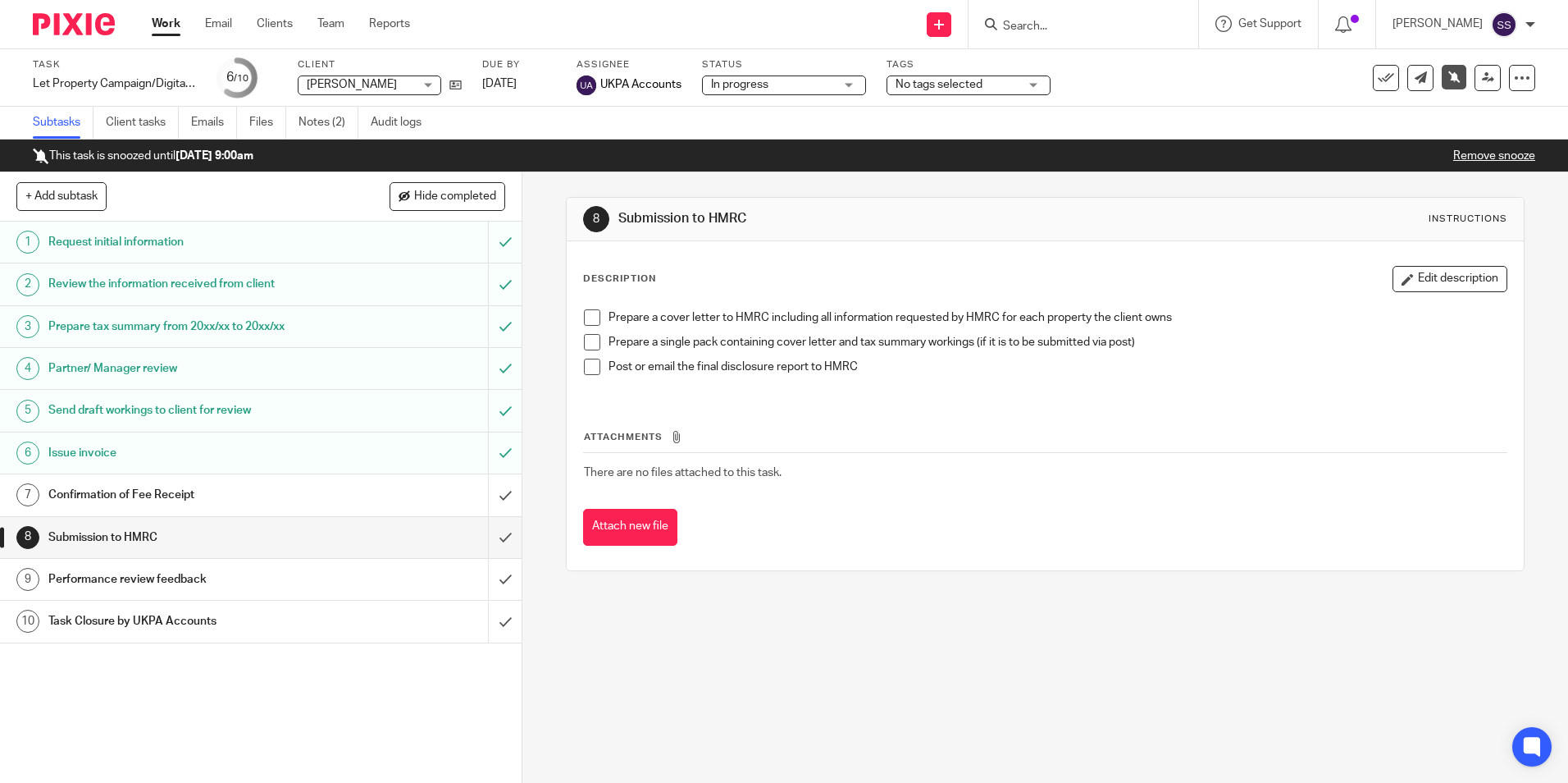
click at [171, 490] on h1 "Confirmation of Fee Receipt" at bounding box center [190, 495] width 283 height 24
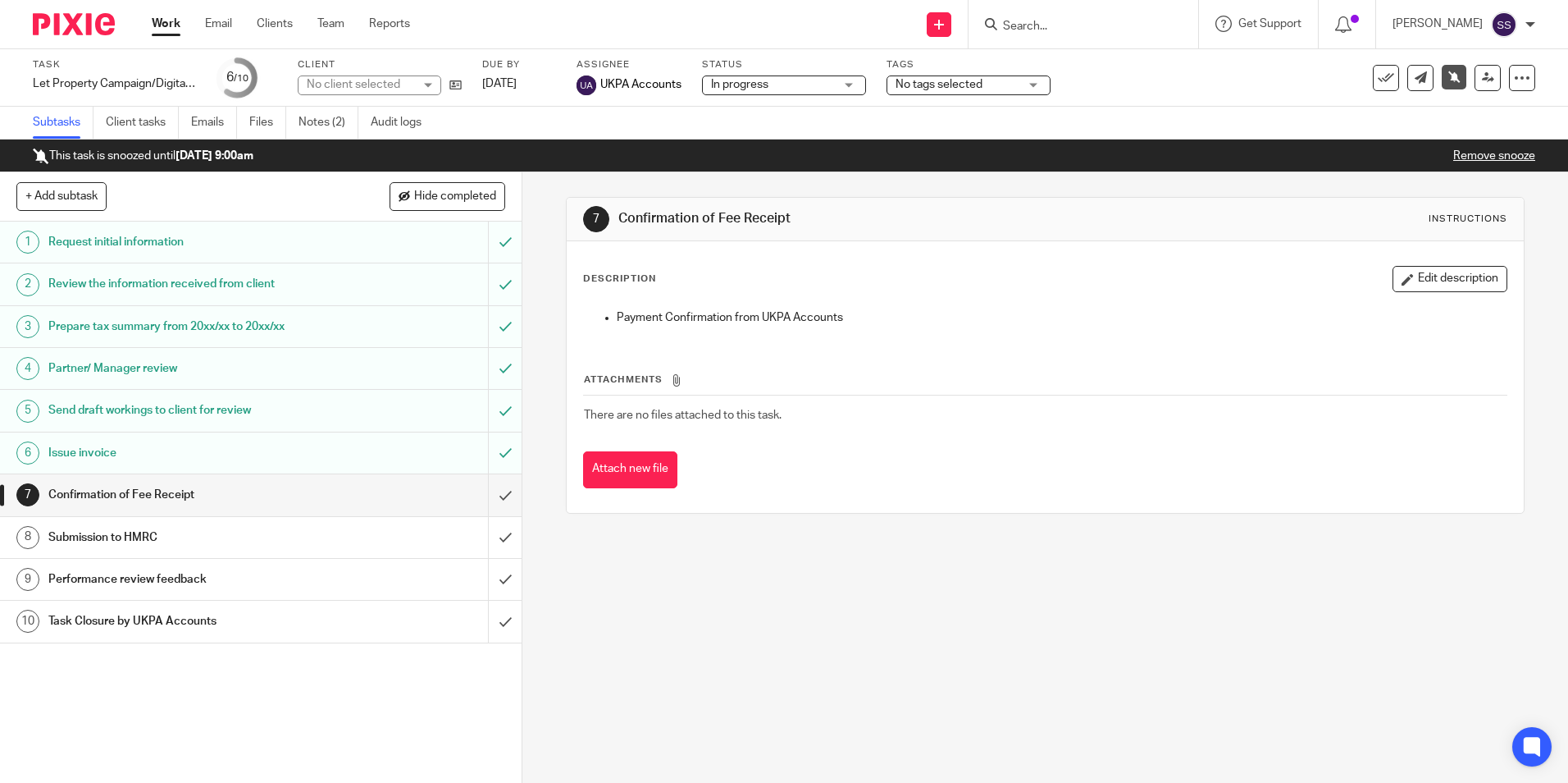
click at [150, 542] on h1 "Submission to HMRC" at bounding box center [190, 537] width 283 height 24
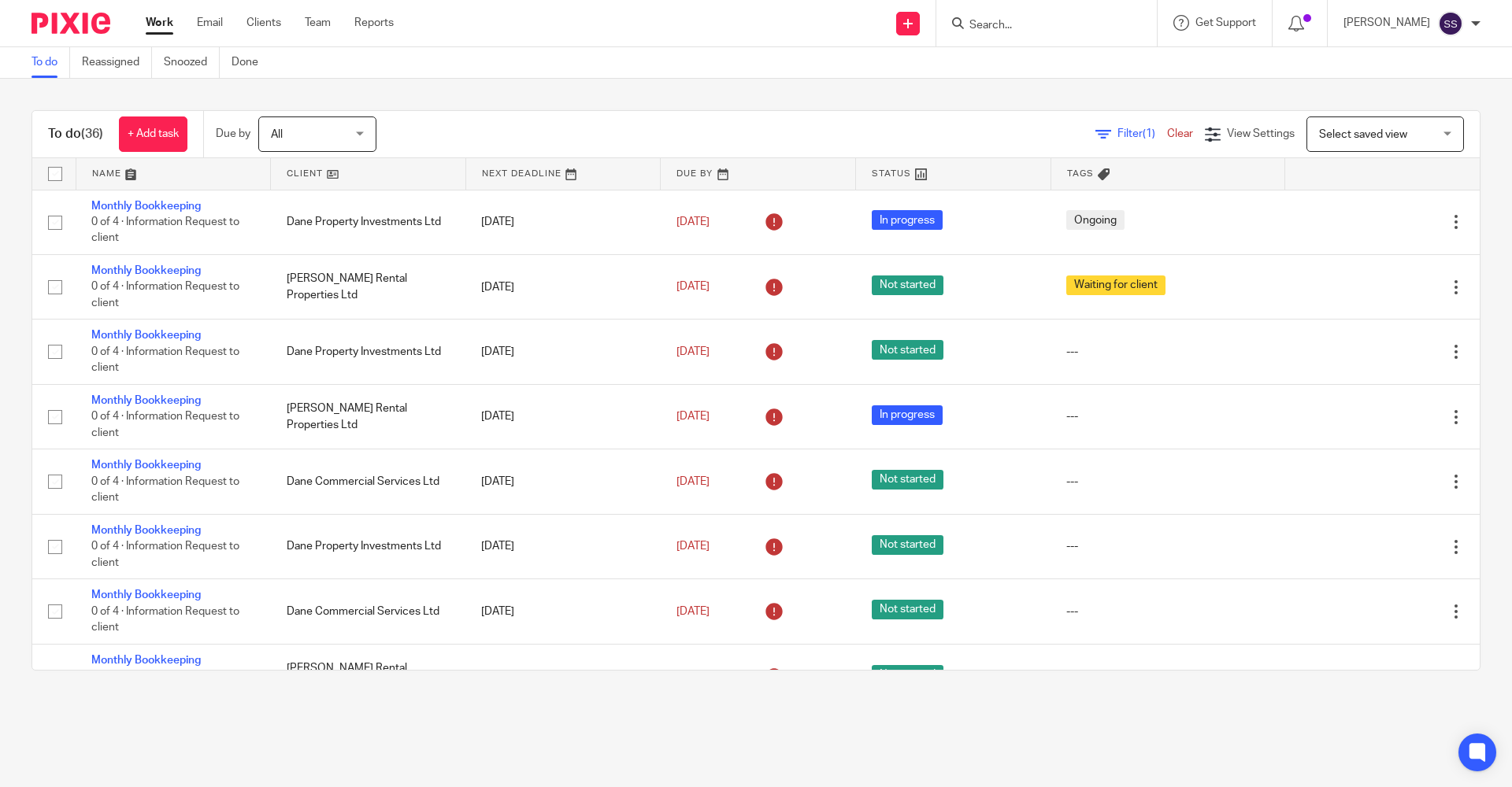
click at [993, 10] on div at bounding box center [1046, 23] width 220 height 46
click at [987, 41] on div at bounding box center [1046, 23] width 220 height 46
click at [1001, 20] on input "Search" at bounding box center [1039, 26] width 142 height 14
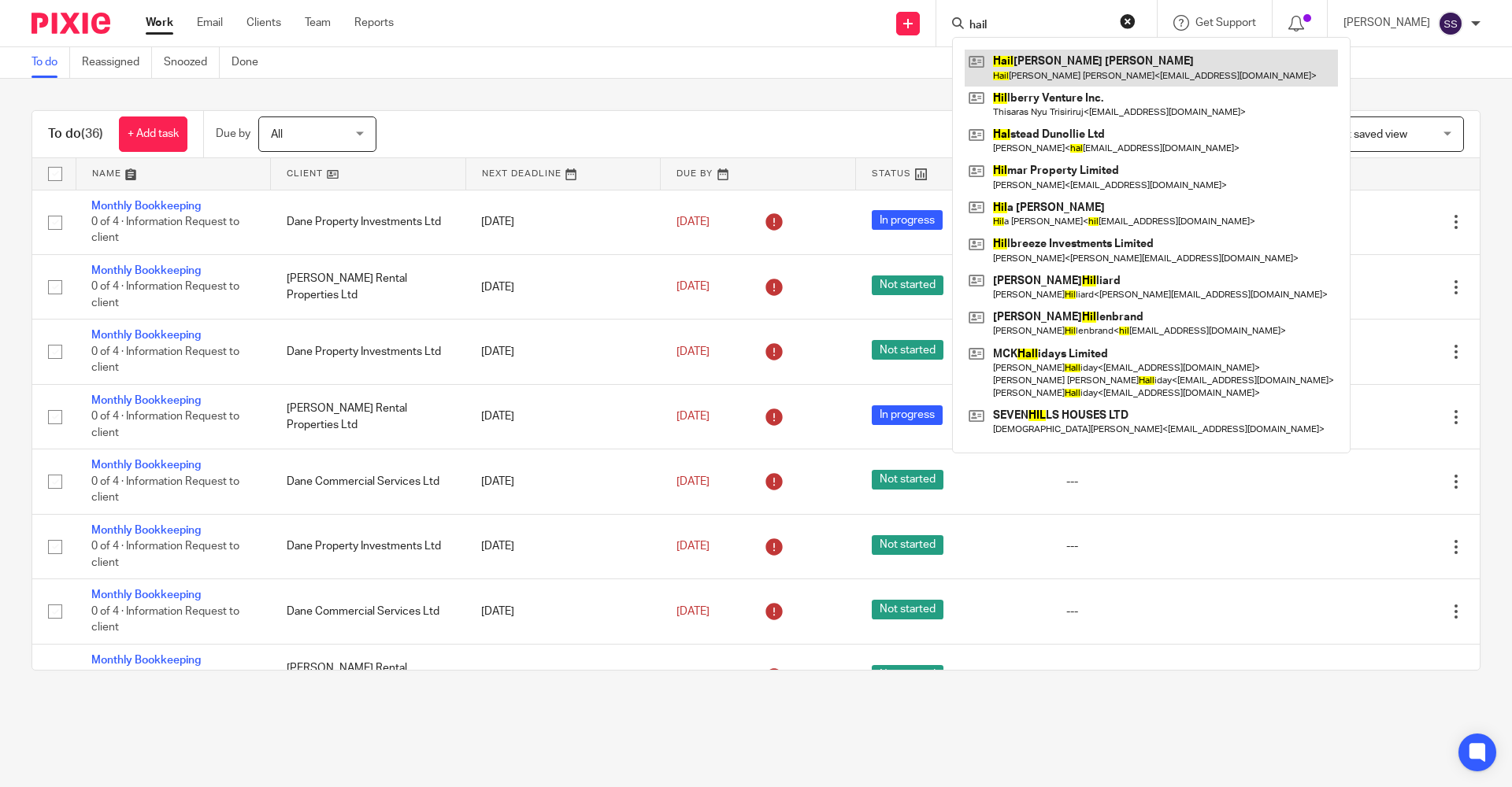
type input "hail"
click at [1026, 74] on link at bounding box center [1151, 68] width 373 height 37
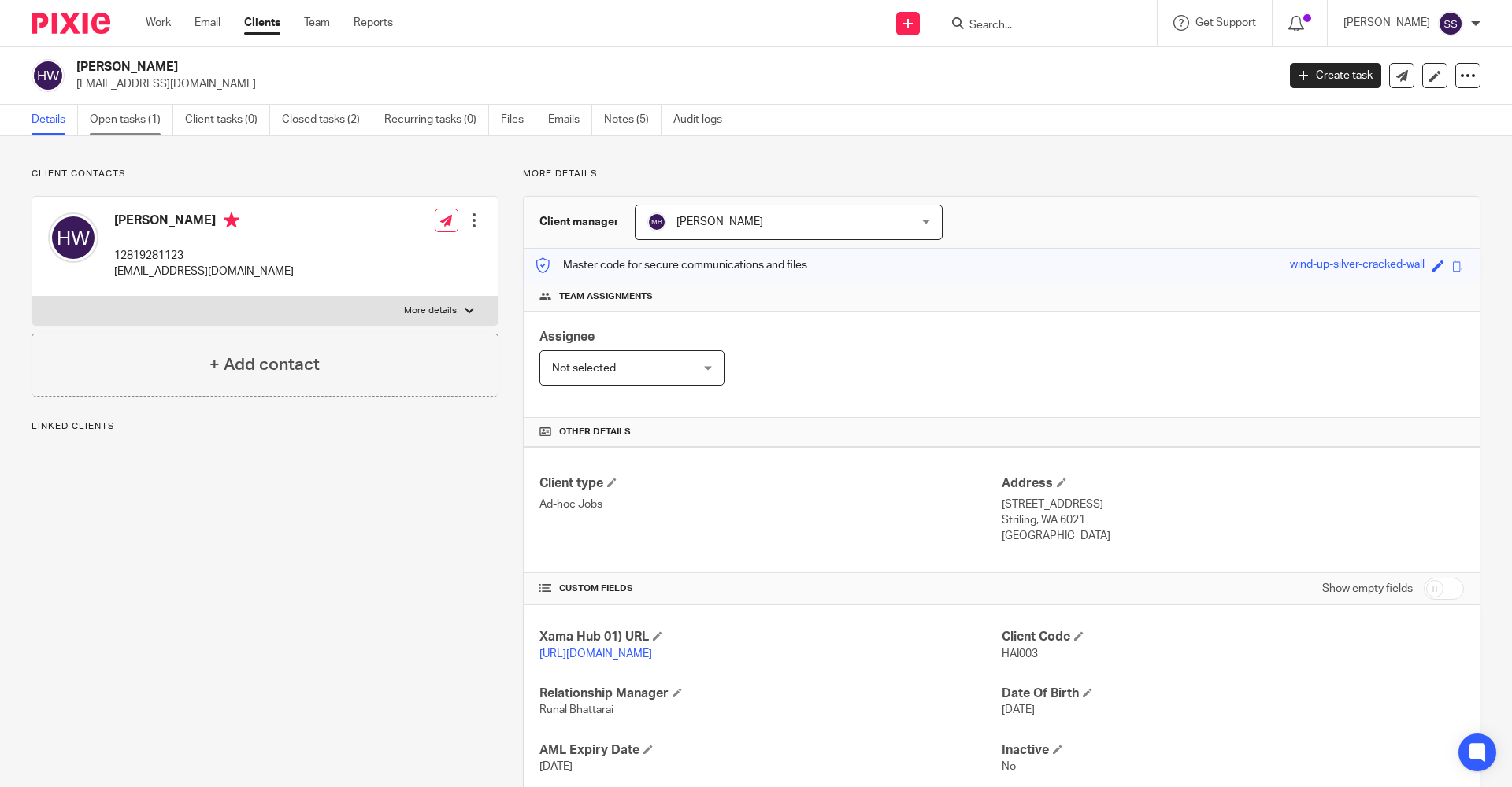
click at [129, 120] on link "Open tasks (1)" at bounding box center [132, 120] width 84 height 30
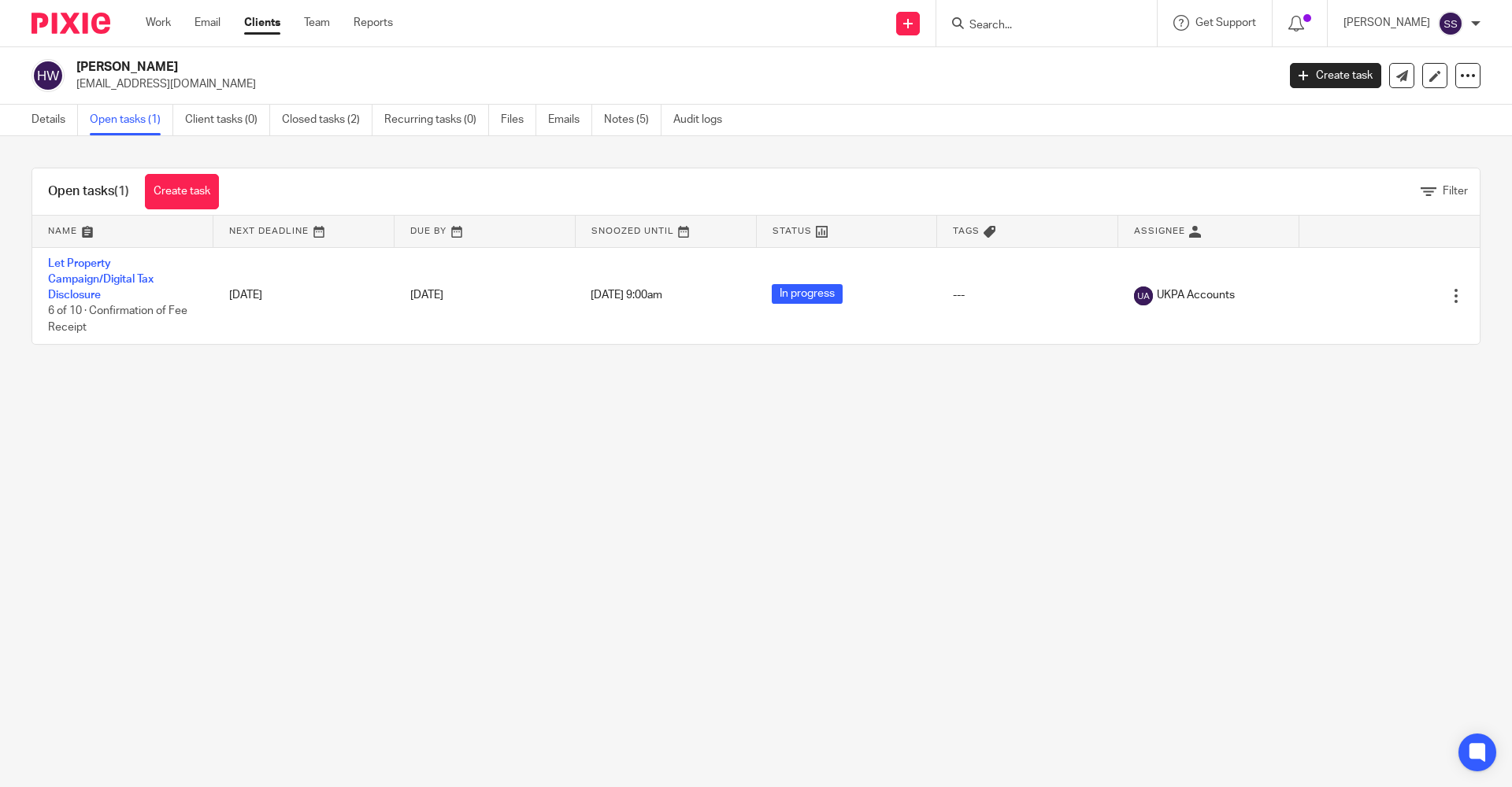
click at [964, 506] on main "[PERSON_NAME] [EMAIL_ADDRESS][DOMAIN_NAME] Create task Update from Companies Ho…" at bounding box center [756, 394] width 1512 height 787
click at [150, 28] on link "Work" at bounding box center [158, 23] width 25 height 16
